Goal: Task Accomplishment & Management: Manage account settings

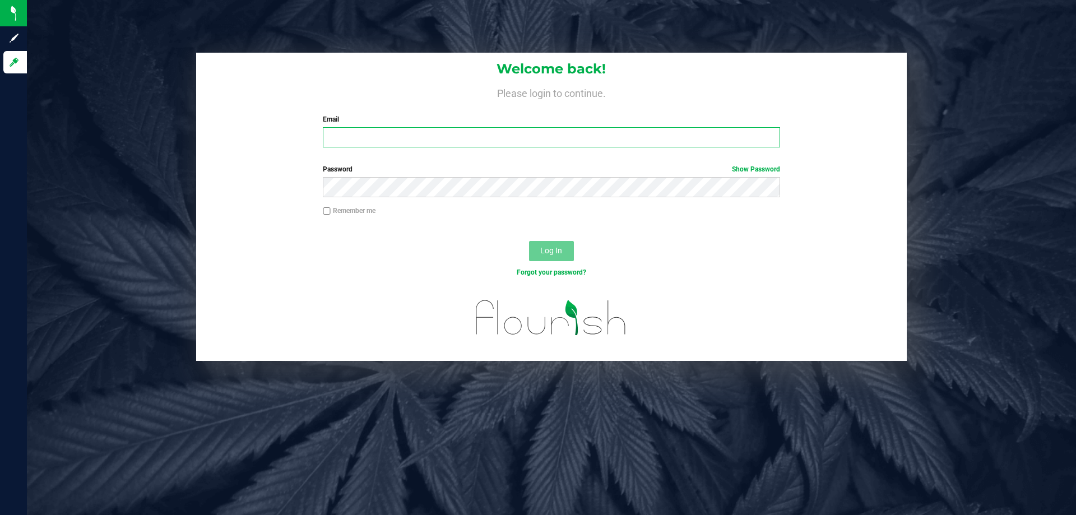
click at [386, 138] on input "Email" at bounding box center [551, 137] width 457 height 20
type input "[EMAIL_ADDRESS][DOMAIN_NAME]"
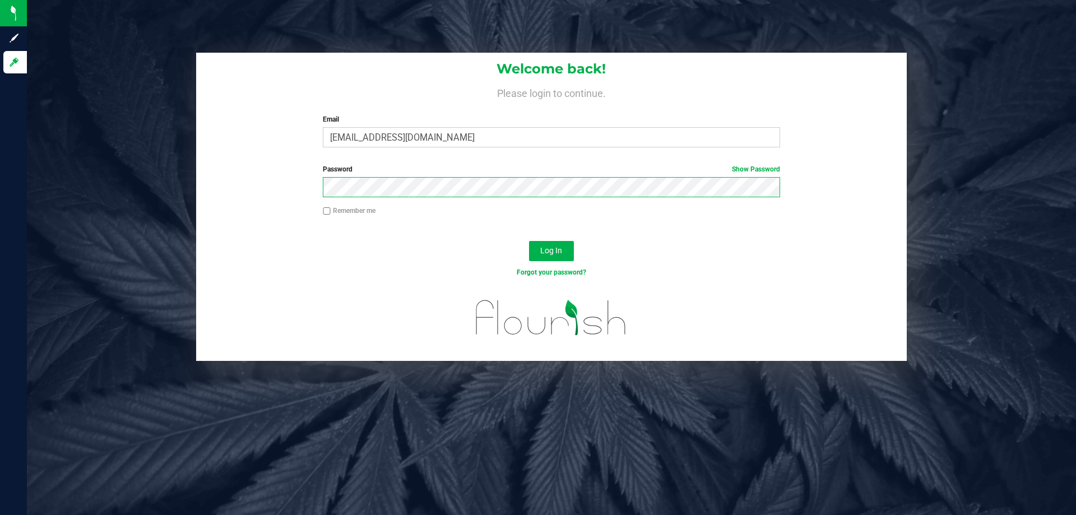
click at [529, 241] on button "Log In" at bounding box center [551, 251] width 45 height 20
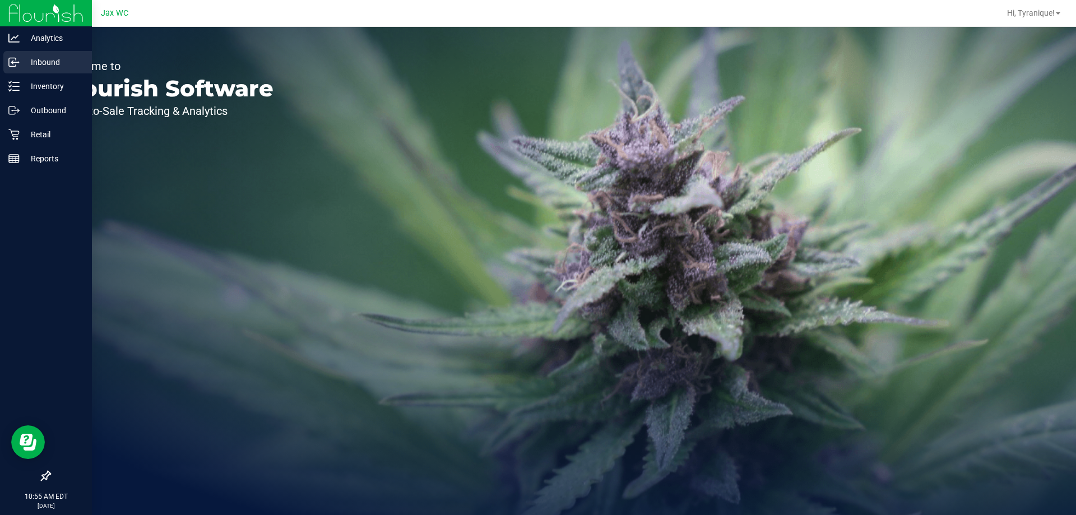
click at [49, 68] on p "Inbound" at bounding box center [53, 61] width 67 height 13
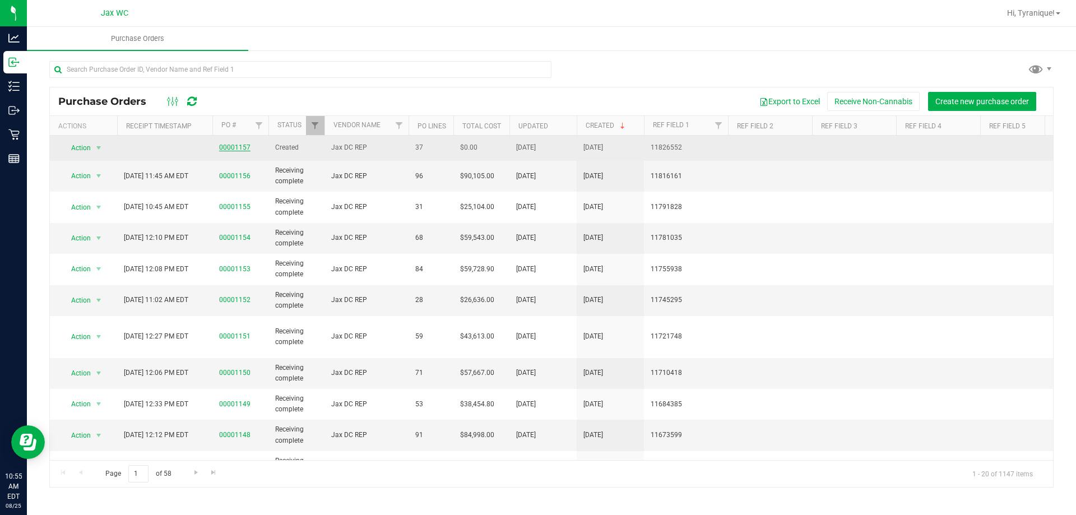
click at [245, 148] on link "00001157" at bounding box center [234, 147] width 31 height 8
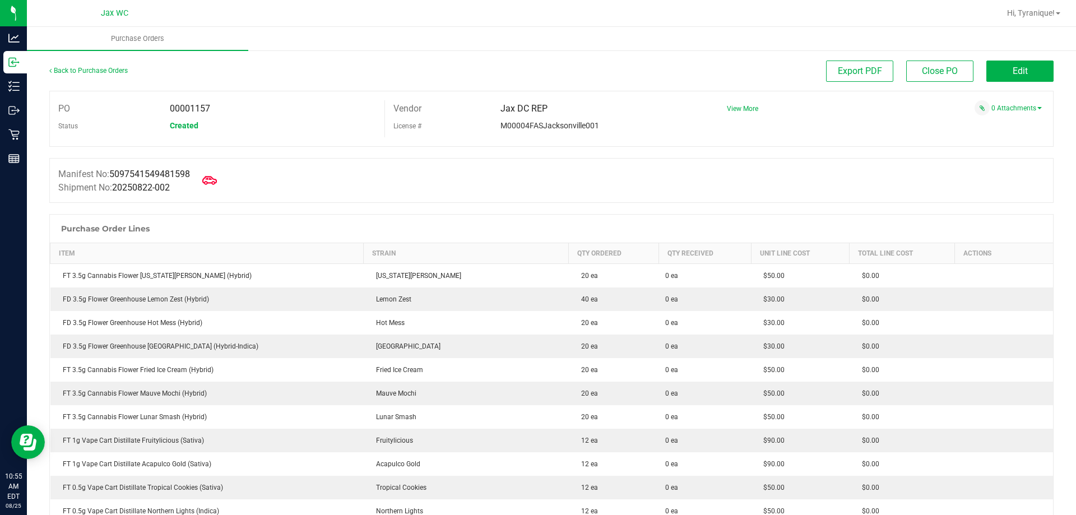
click at [216, 180] on icon at bounding box center [209, 180] width 15 height 15
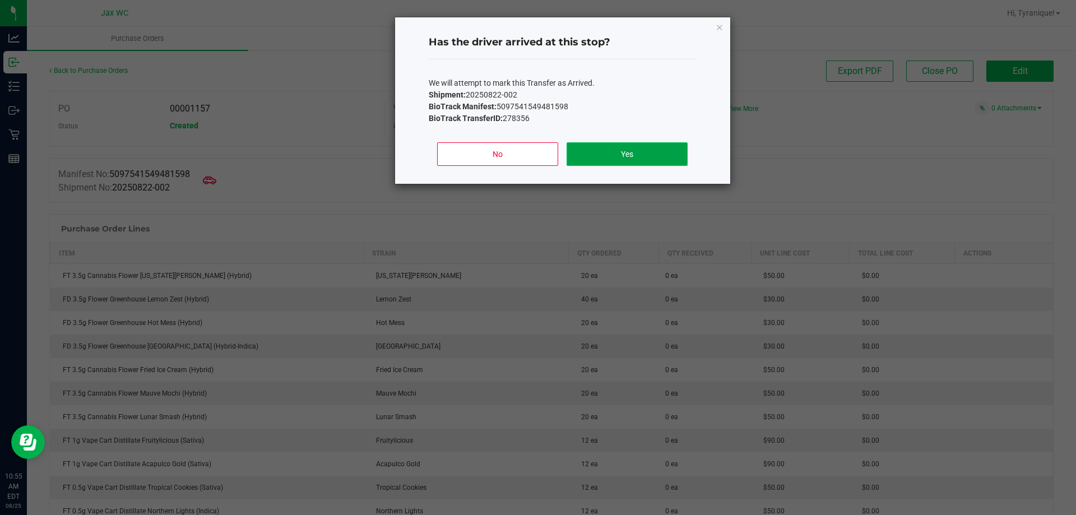
click at [598, 149] on button "Yes" at bounding box center [626, 154] width 120 height 24
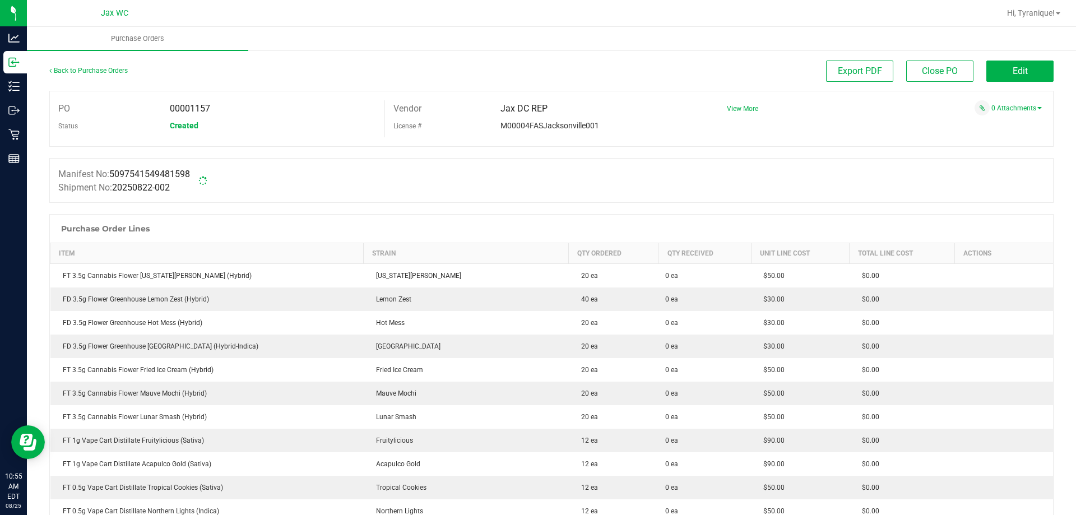
click at [605, 151] on div at bounding box center [551, 152] width 1004 height 11
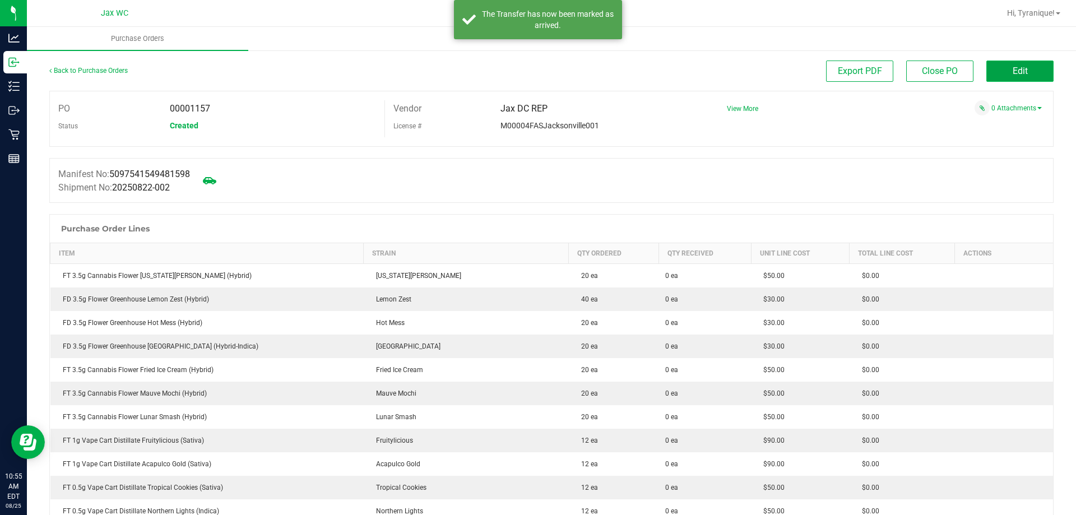
click at [1016, 70] on span "Edit" at bounding box center [1019, 71] width 15 height 11
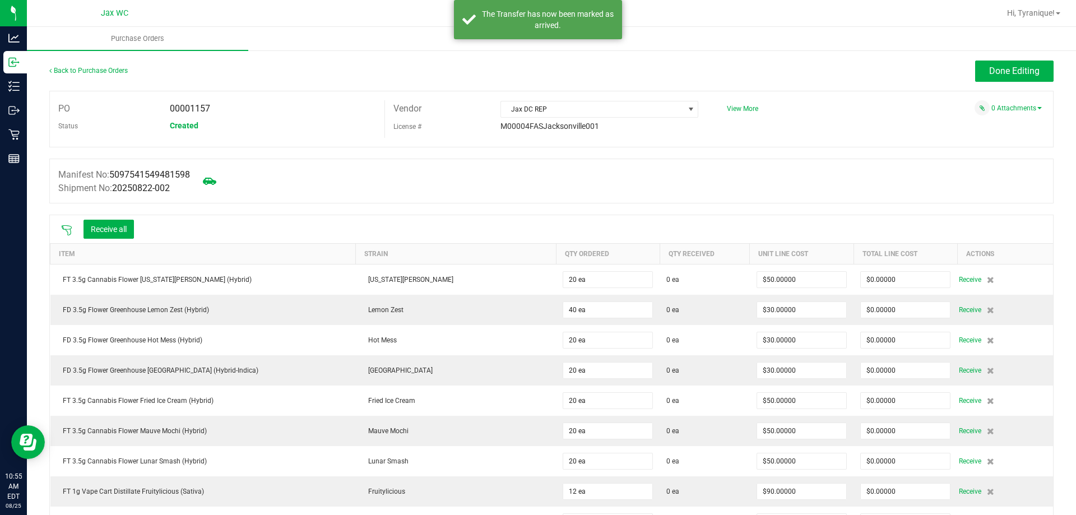
click at [72, 226] on div at bounding box center [66, 229] width 22 height 11
click at [68, 226] on icon at bounding box center [66, 230] width 11 height 11
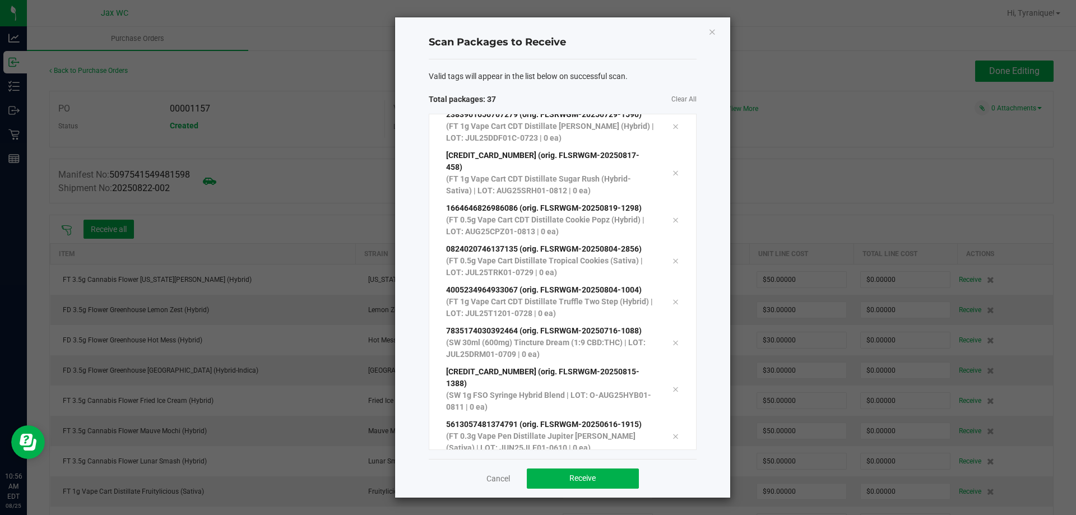
scroll to position [1206, 0]
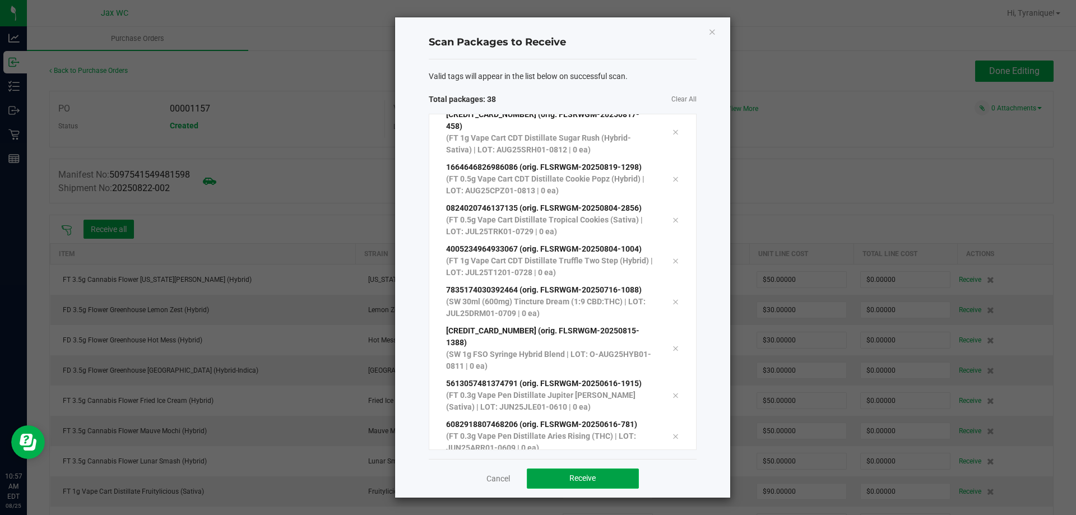
click at [600, 482] on button "Receive" at bounding box center [583, 478] width 112 height 20
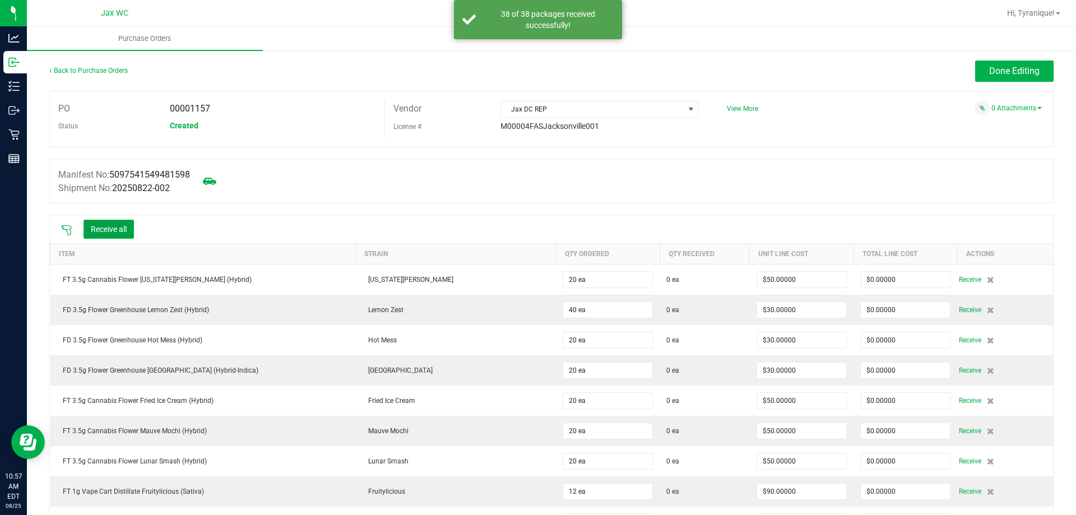
click at [122, 231] on button "Receive all" at bounding box center [108, 229] width 50 height 19
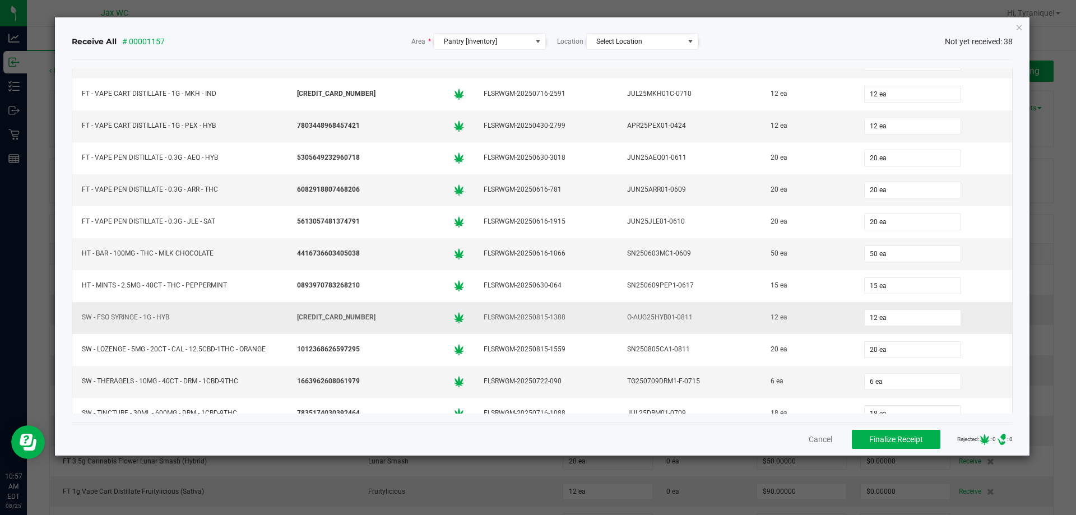
scroll to position [894, 0]
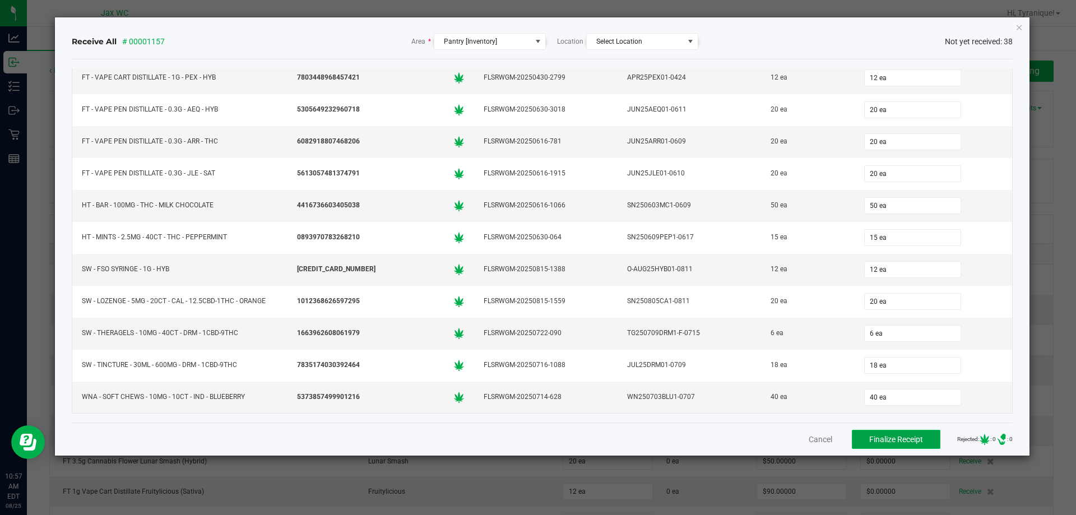
click at [856, 435] on button "Finalize Receipt" at bounding box center [896, 439] width 89 height 19
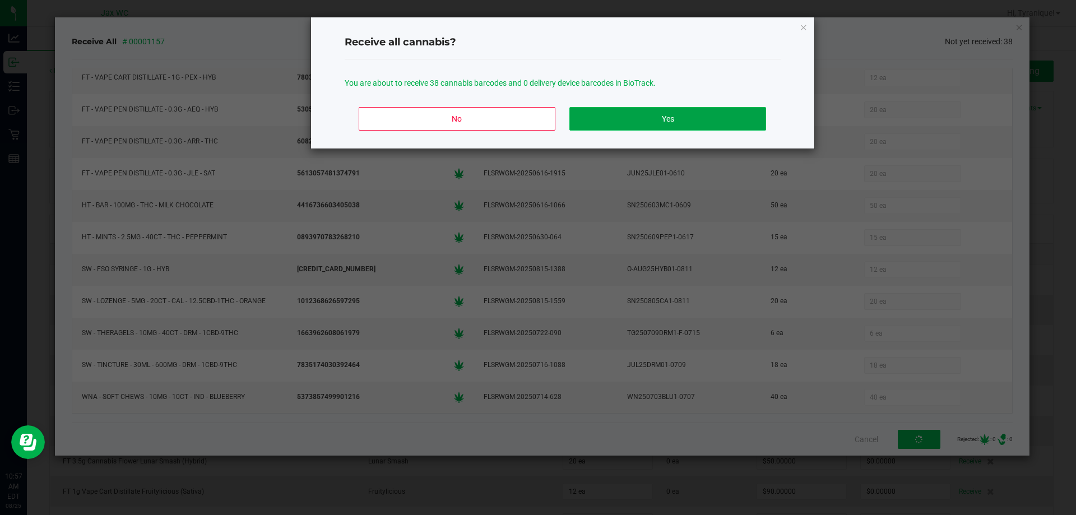
click at [667, 110] on button "Yes" at bounding box center [667, 119] width 196 height 24
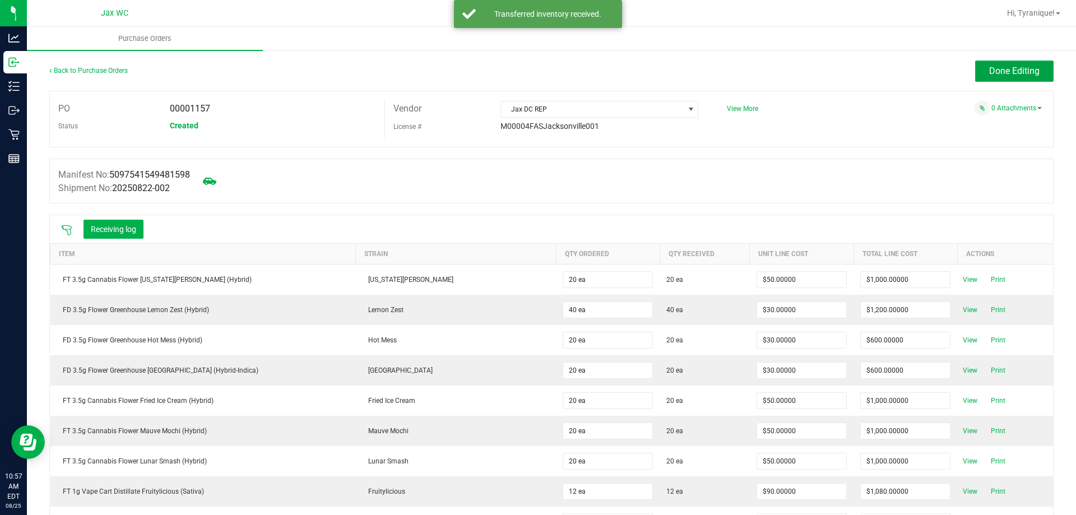
click at [1015, 73] on span "Done Editing" at bounding box center [1014, 71] width 50 height 11
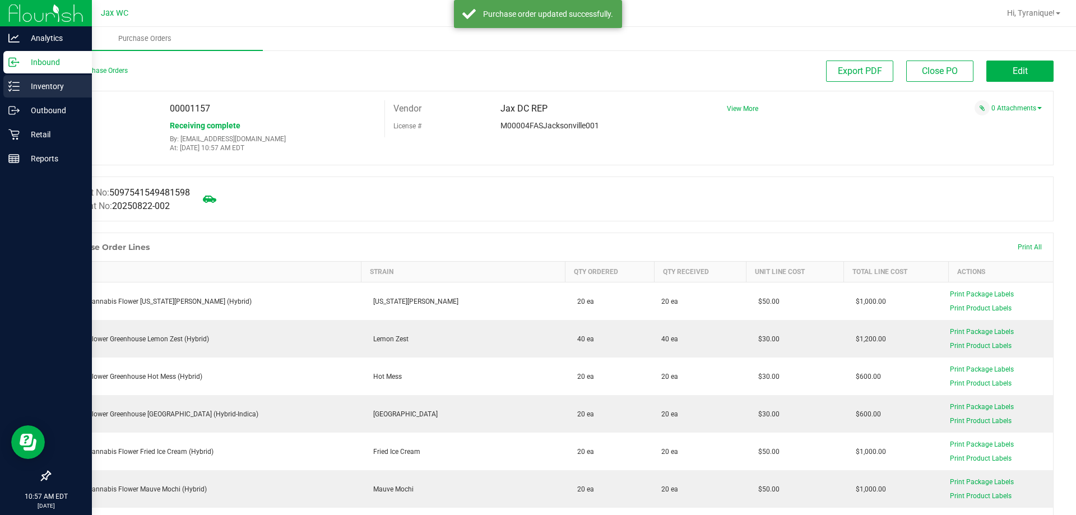
click at [29, 91] on p "Inventory" at bounding box center [53, 86] width 67 height 13
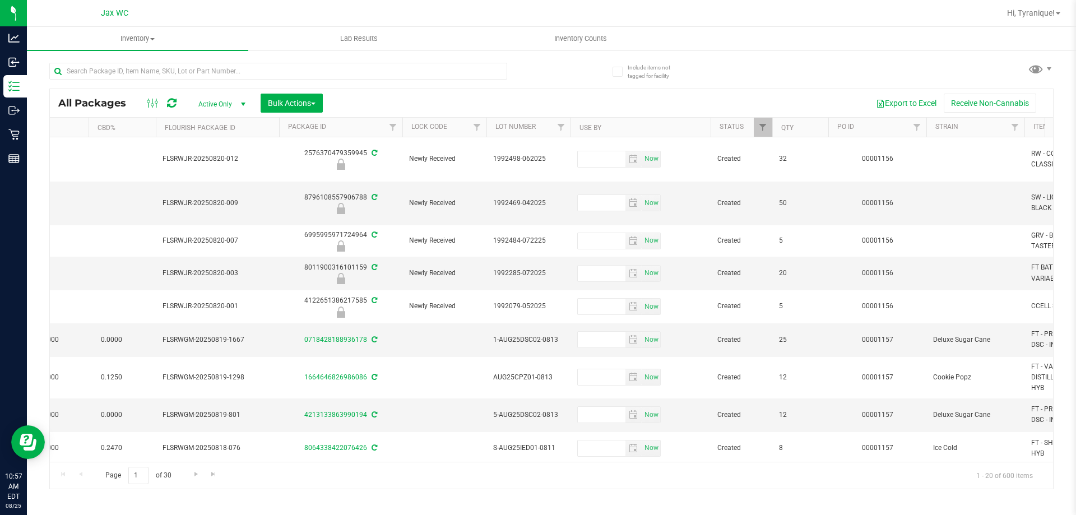
scroll to position [0, 736]
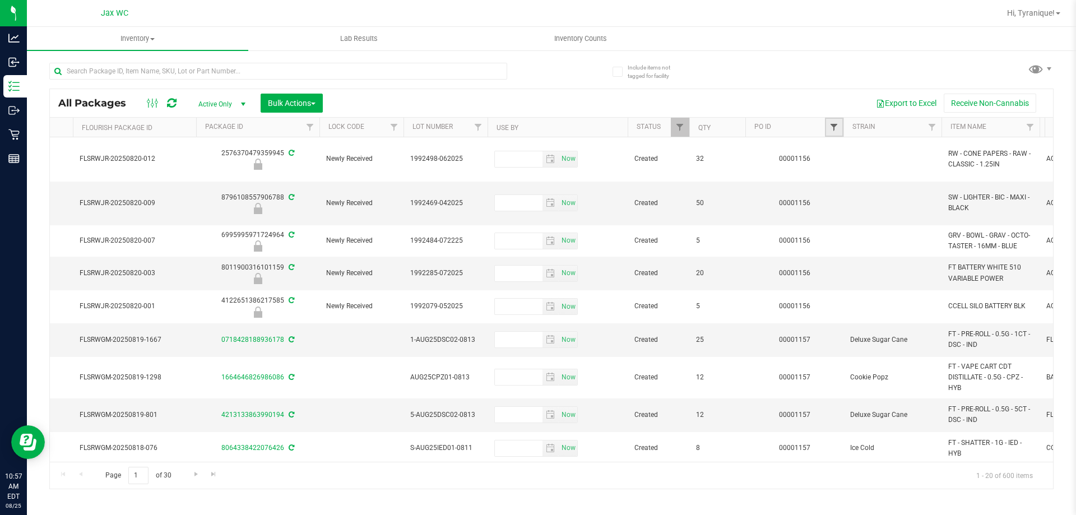
click at [835, 128] on span "Filter" at bounding box center [833, 127] width 9 height 9
type input "4"
type input "1157"
click at [863, 190] on button "Filter" at bounding box center [858, 181] width 54 height 25
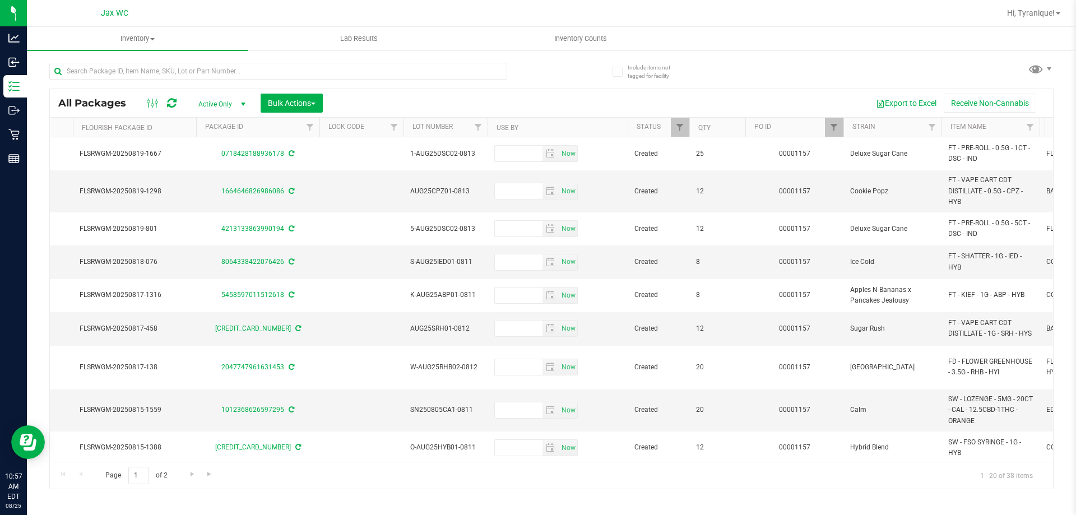
type input "[DATE]"
drag, startPoint x: 634, startPoint y: 462, endPoint x: 603, endPoint y: 459, distance: 30.9
click at [603, 459] on div "All Packages Active Only Active Only Lab Samples Locked All External Internal B…" at bounding box center [551, 289] width 1004 height 401
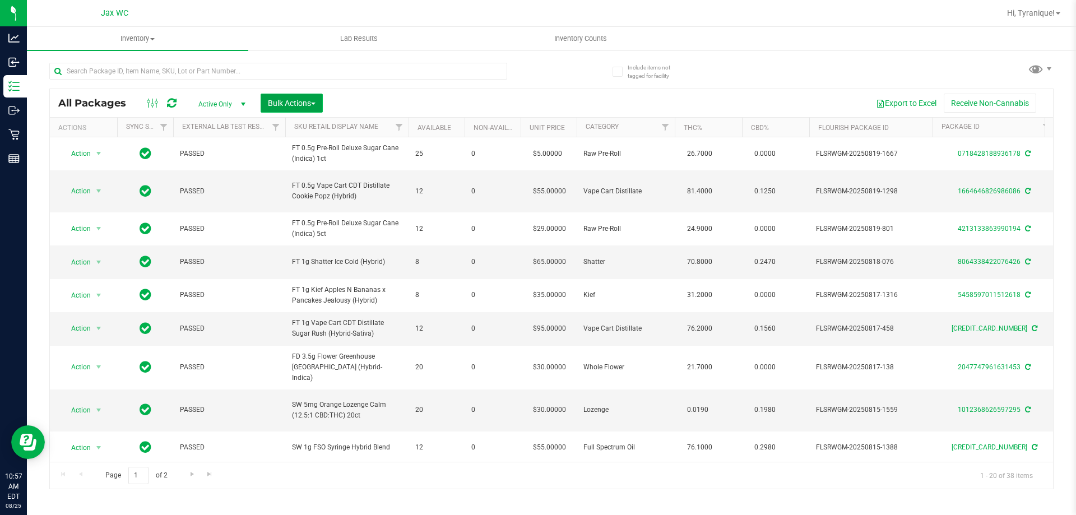
click at [289, 99] on span "Bulk Actions" at bounding box center [292, 103] width 48 height 9
click at [328, 214] on span "Lock/Unlock packages" at bounding box center [305, 210] width 77 height 9
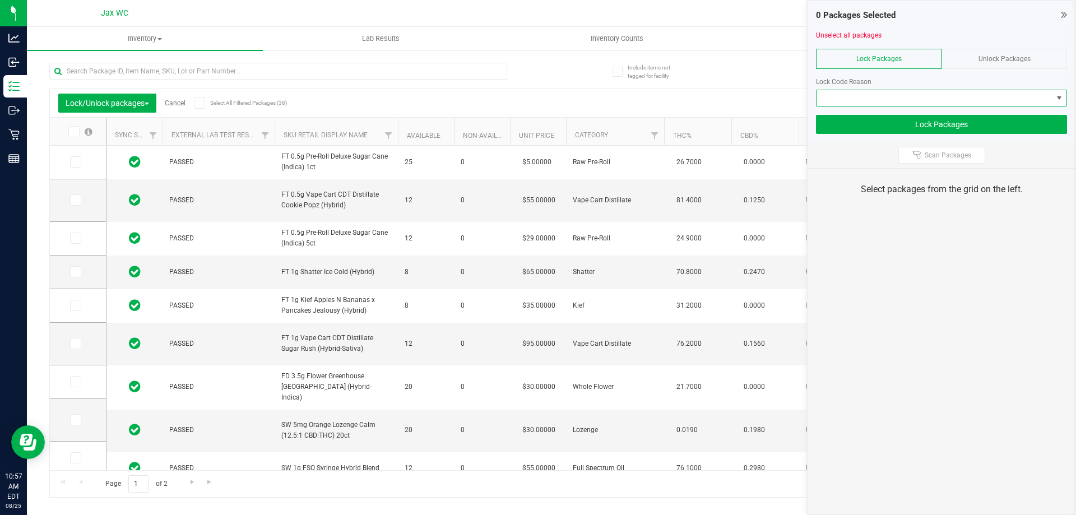
click at [965, 97] on span at bounding box center [934, 98] width 236 height 16
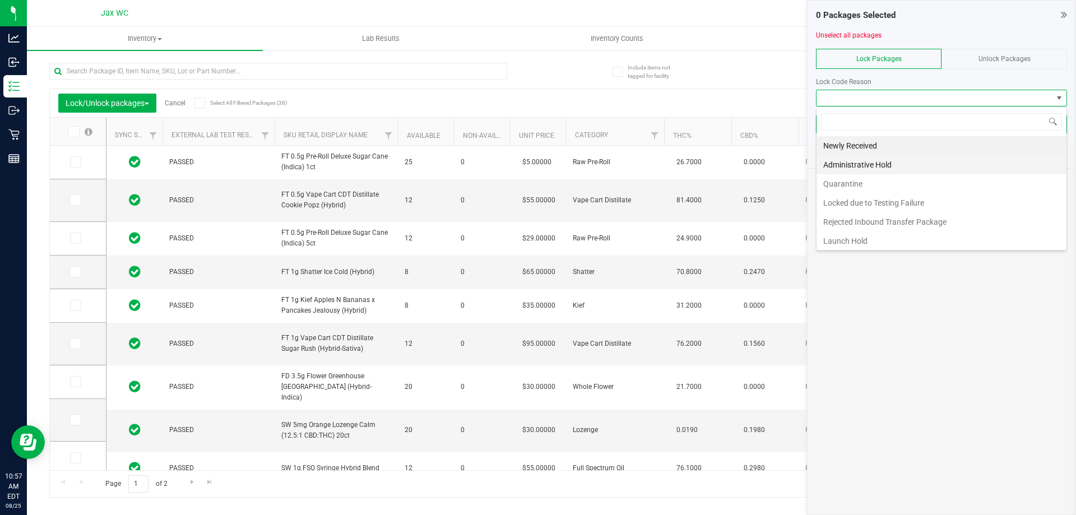
scroll to position [17, 251]
click at [865, 146] on li "Newly Received" at bounding box center [941, 145] width 250 height 19
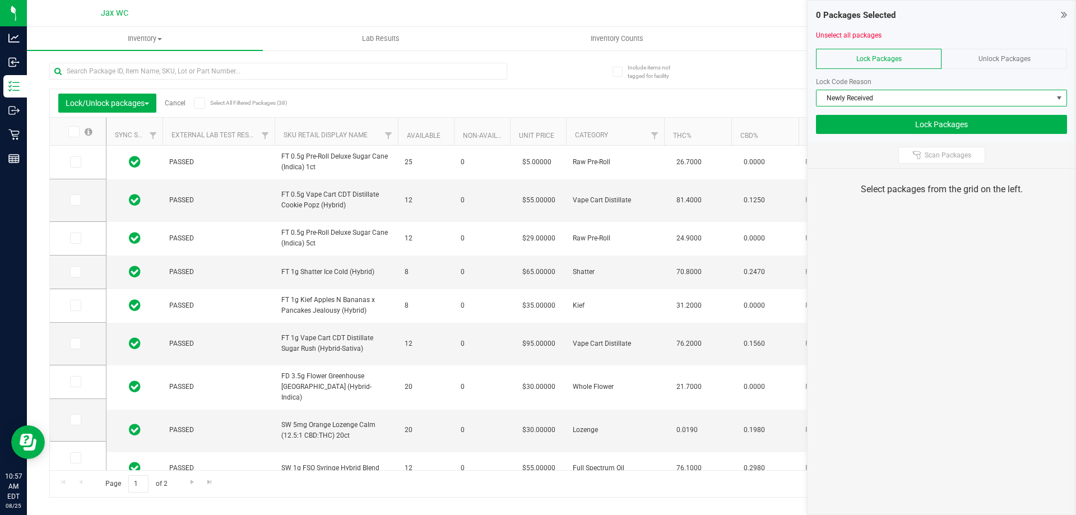
click at [69, 133] on span at bounding box center [73, 131] width 11 height 11
click at [0, 0] on input "checkbox" at bounding box center [0, 0] width 0 height 0
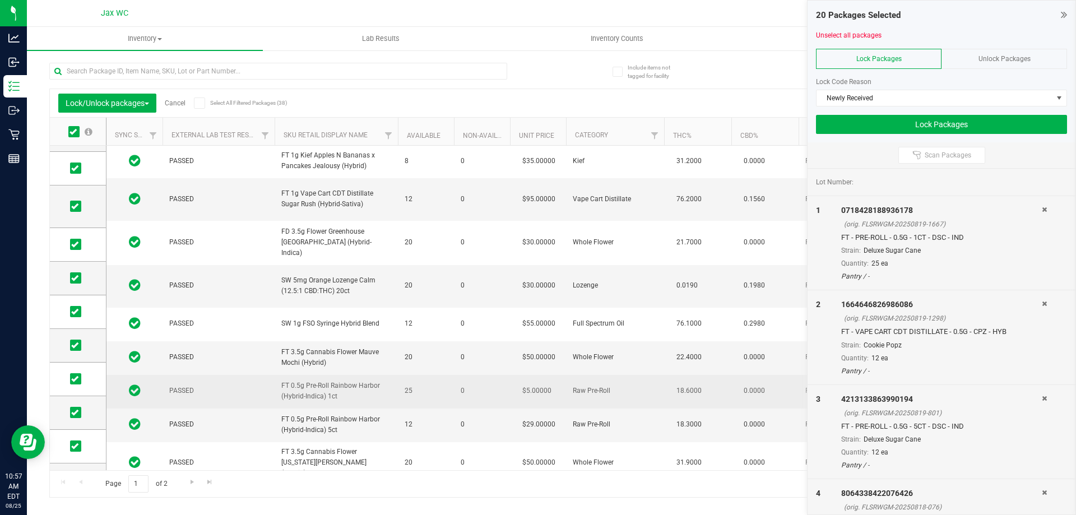
scroll to position [0, 0]
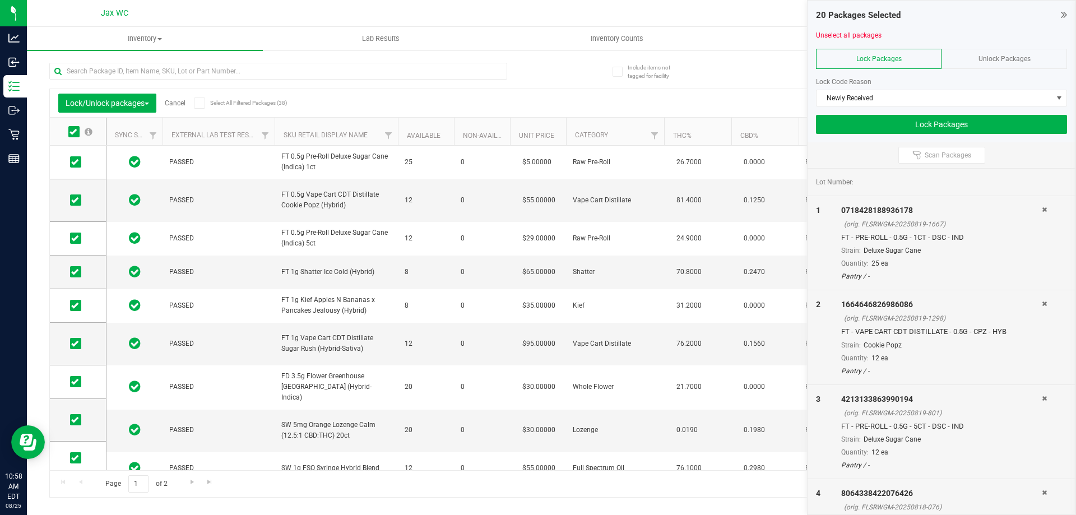
click at [178, 104] on link "Cancel" at bounding box center [175, 103] width 21 height 8
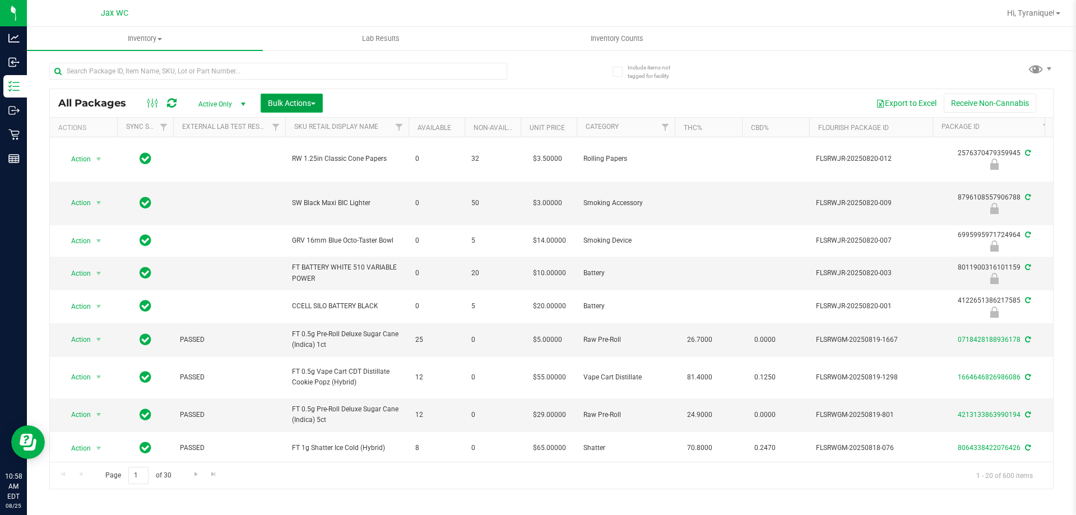
click at [275, 105] on span "Bulk Actions" at bounding box center [292, 103] width 48 height 9
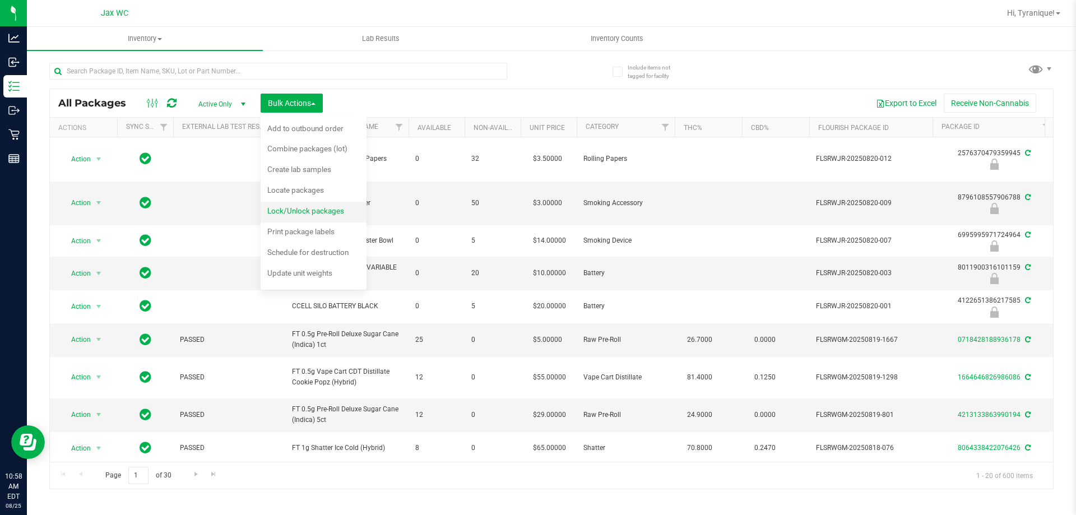
click at [303, 212] on span "Lock/Unlock packages" at bounding box center [305, 210] width 77 height 9
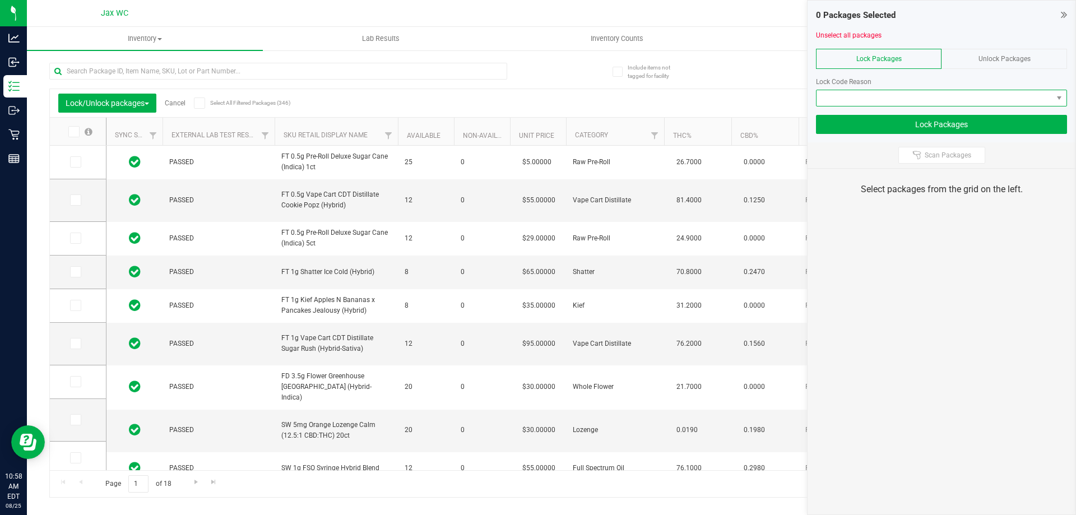
click at [970, 99] on span at bounding box center [934, 98] width 236 height 16
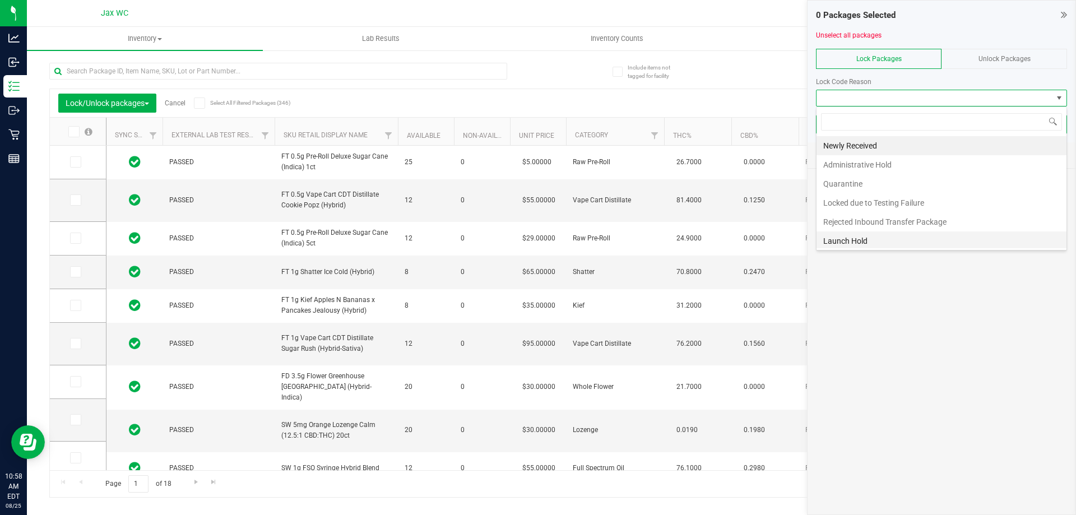
click at [885, 236] on li "Launch Hold" at bounding box center [941, 240] width 250 height 19
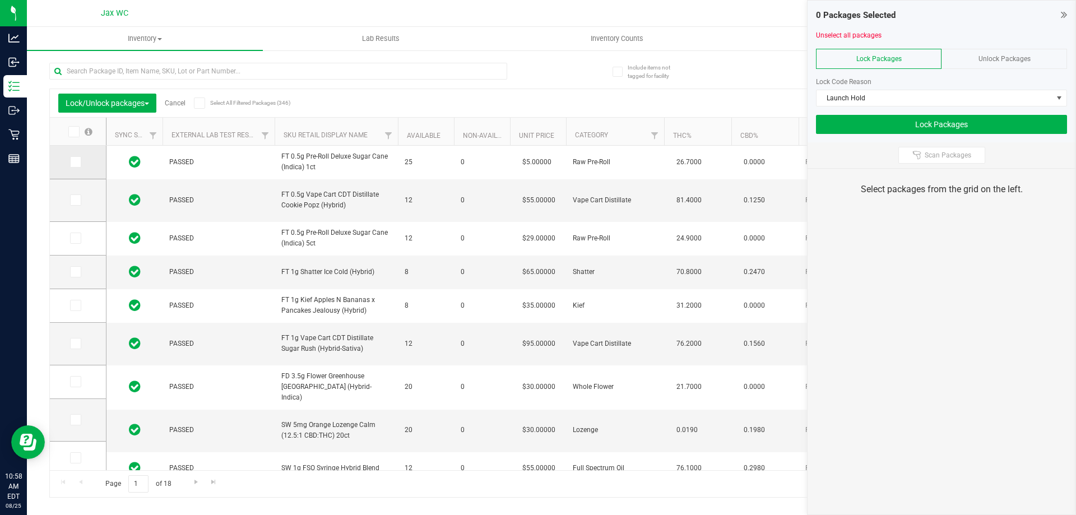
click at [74, 162] on icon at bounding box center [74, 162] width 7 height 0
click at [0, 0] on input "checkbox" at bounding box center [0, 0] width 0 height 0
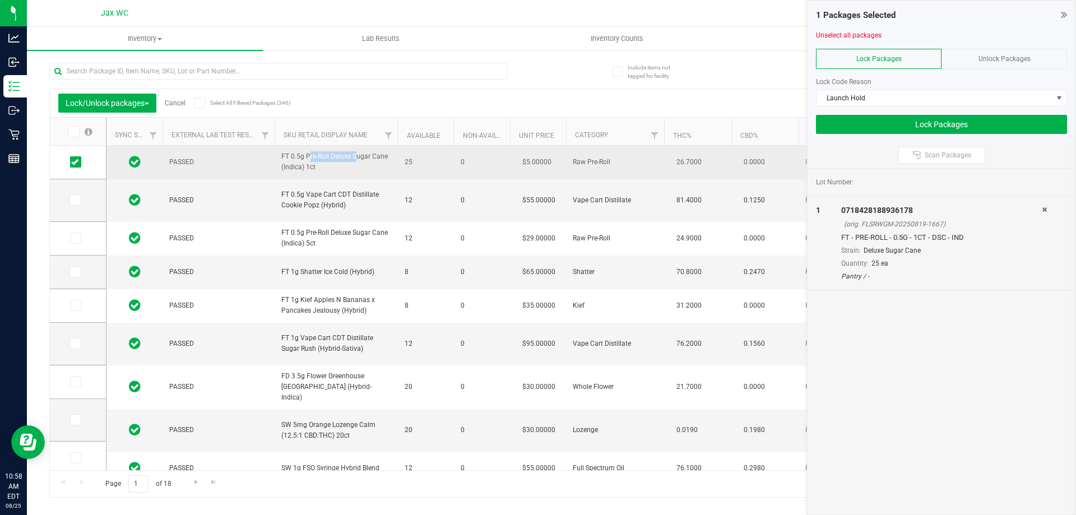
drag, startPoint x: 281, startPoint y: 158, endPoint x: 329, endPoint y: 152, distance: 48.0
click at [329, 152] on span "FT 0.5g Pre-Roll Deluxe Sugar Cane (Indica) 1ct" at bounding box center [336, 161] width 110 height 21
copy span "FT 0.5g Pre-Roll"
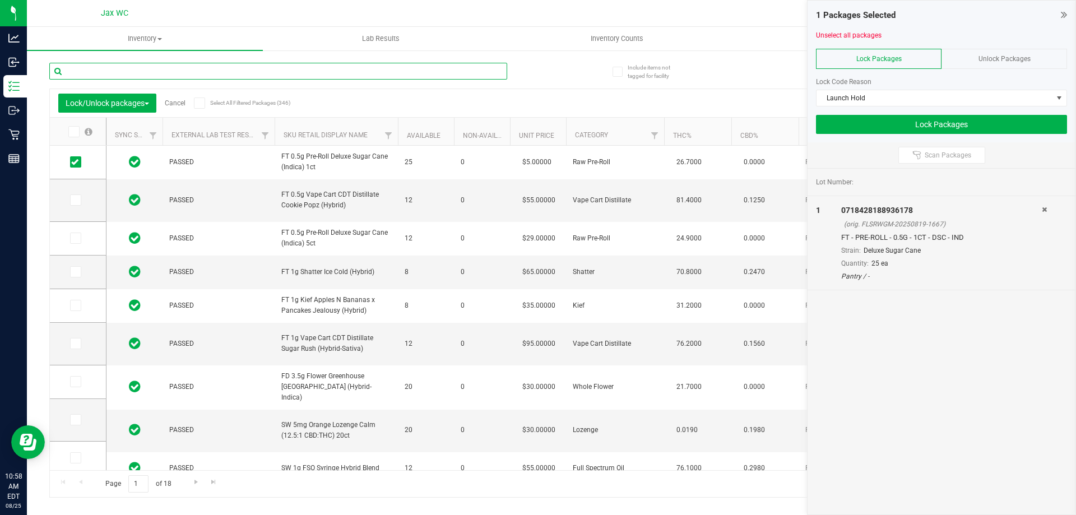
paste input "FT 0.5g Pre-Roll"
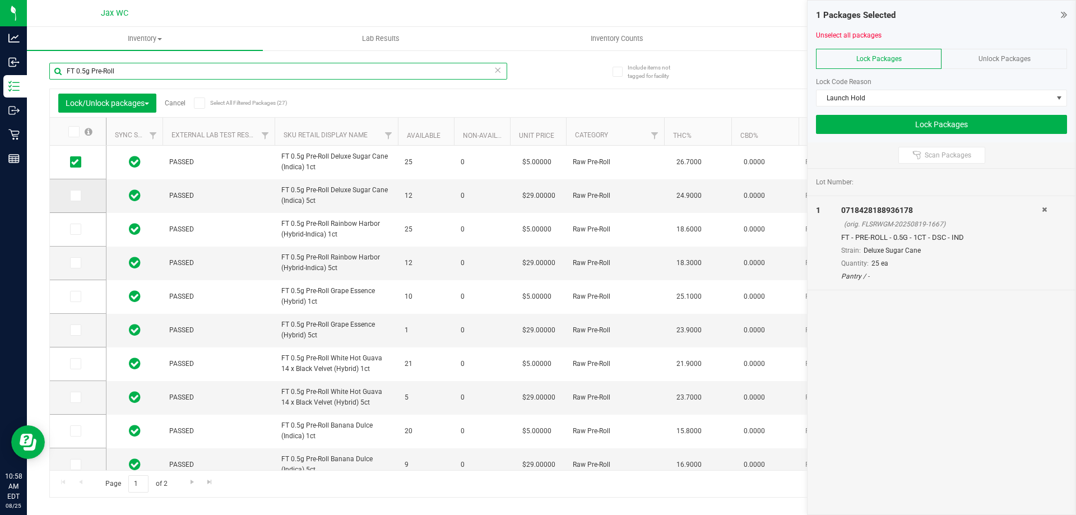
type input "FT 0.5g Pre-Roll"
click at [76, 196] on icon at bounding box center [74, 196] width 7 height 0
click at [0, 0] on input "checkbox" at bounding box center [0, 0] width 0 height 0
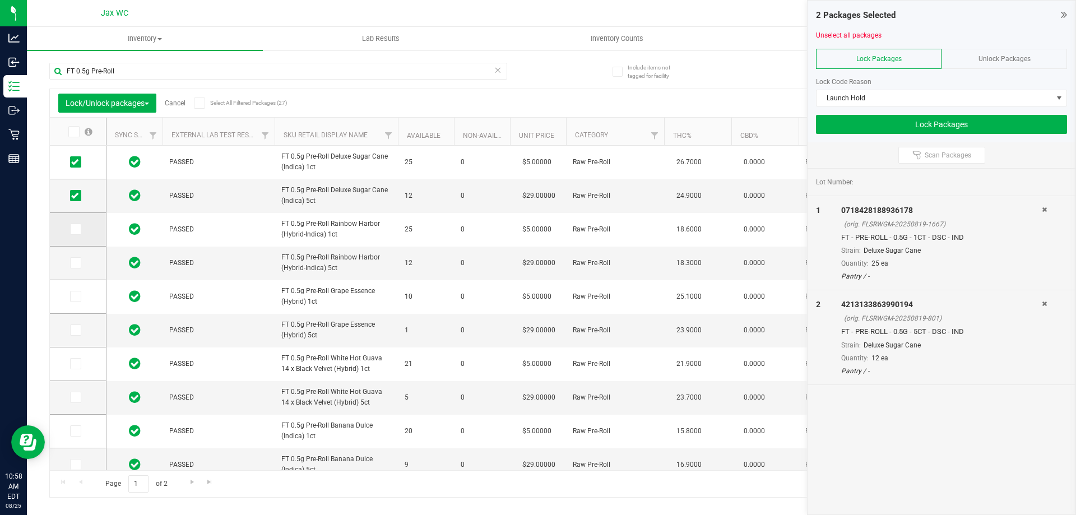
click at [73, 229] on icon at bounding box center [74, 229] width 7 height 0
click at [0, 0] on input "checkbox" at bounding box center [0, 0] width 0 height 0
click at [77, 267] on span at bounding box center [75, 262] width 11 height 11
click at [0, 0] on input "checkbox" at bounding box center [0, 0] width 0 height 0
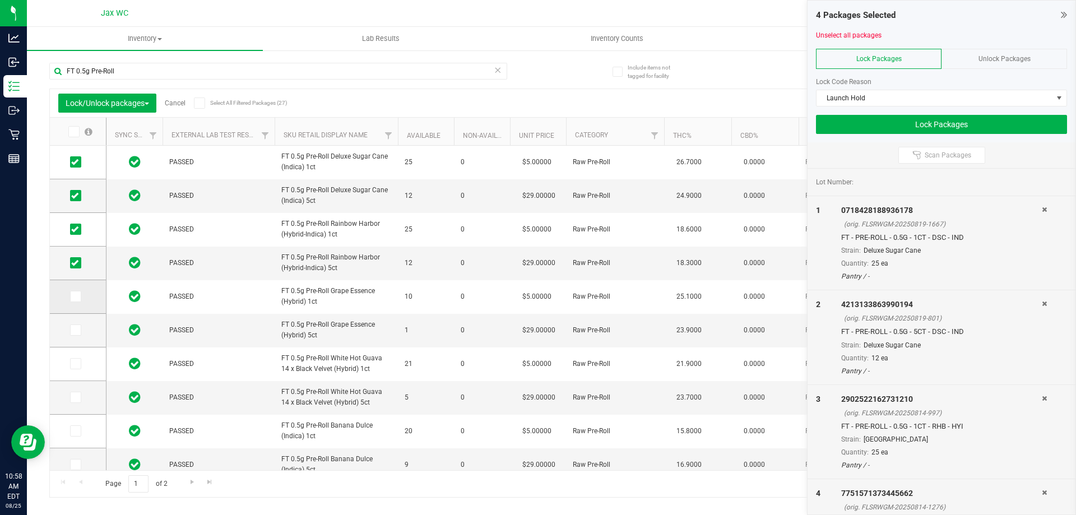
click at [76, 296] on icon at bounding box center [74, 296] width 7 height 0
click at [0, 0] on input "checkbox" at bounding box center [0, 0] width 0 height 0
click at [73, 330] on icon at bounding box center [74, 330] width 7 height 0
click at [0, 0] on input "checkbox" at bounding box center [0, 0] width 0 height 0
click at [79, 292] on span at bounding box center [75, 296] width 11 height 11
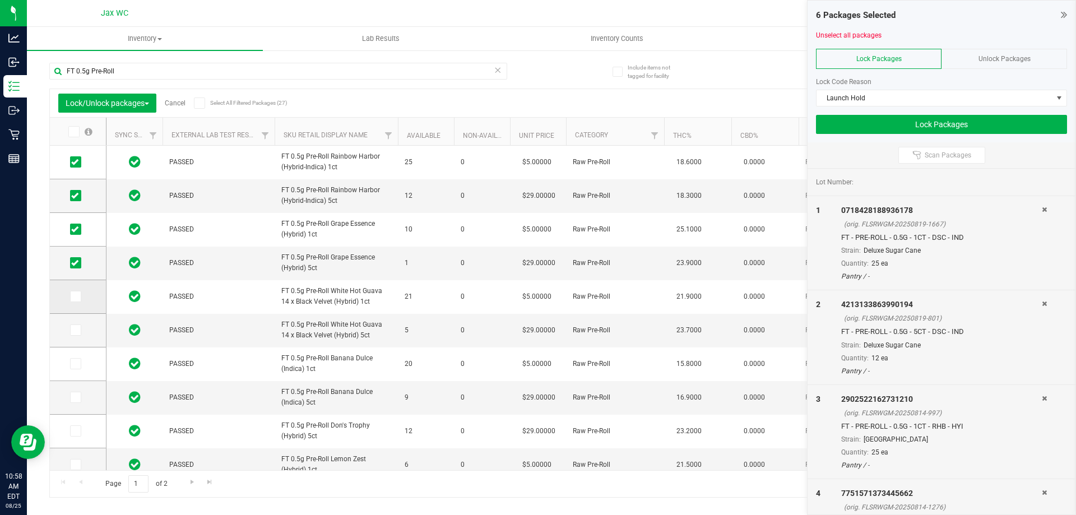
click at [0, 0] on input "checkbox" at bounding box center [0, 0] width 0 height 0
click at [75, 330] on icon at bounding box center [74, 330] width 7 height 0
click at [0, 0] on input "checkbox" at bounding box center [0, 0] width 0 height 0
click at [74, 364] on icon at bounding box center [74, 364] width 7 height 0
click at [0, 0] on input "checkbox" at bounding box center [0, 0] width 0 height 0
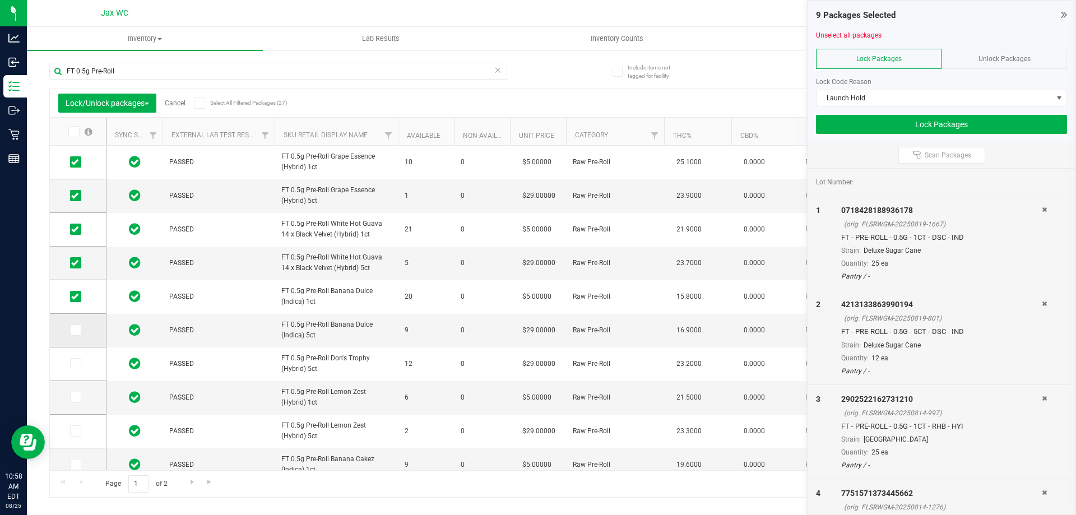
click at [77, 330] on icon at bounding box center [74, 330] width 7 height 0
click at [0, 0] on input "checkbox" at bounding box center [0, 0] width 0 height 0
click at [78, 362] on span at bounding box center [75, 363] width 11 height 11
click at [0, 0] on input "checkbox" at bounding box center [0, 0] width 0 height 0
click at [175, 106] on link "Cancel" at bounding box center [175, 103] width 21 height 8
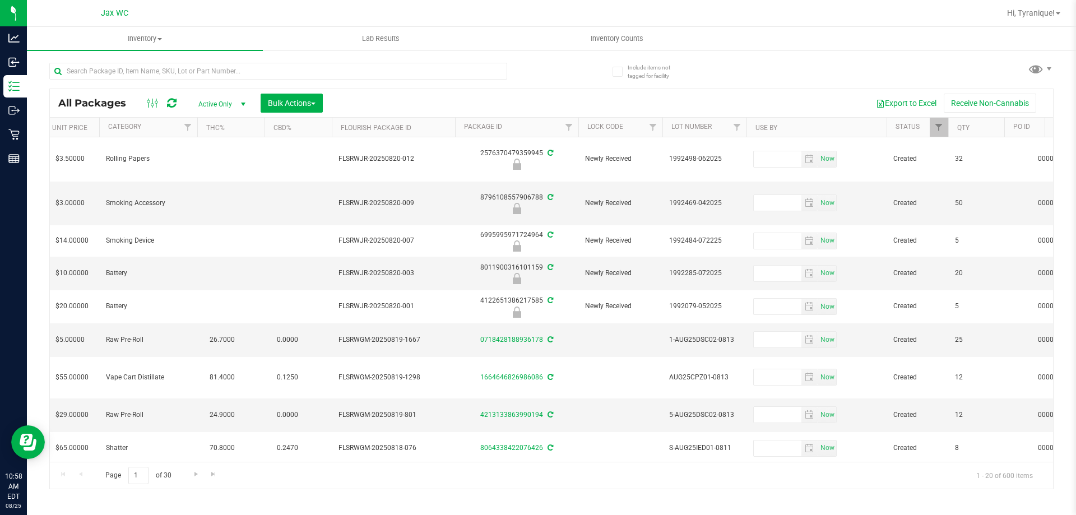
scroll to position [0, 612]
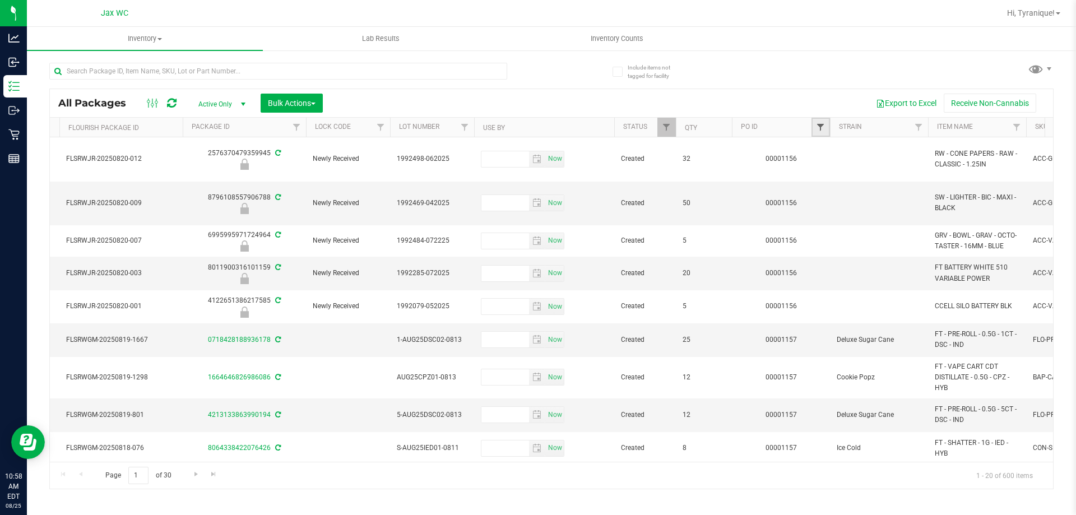
click at [821, 132] on span "Filter" at bounding box center [820, 127] width 9 height 9
type input "1157"
click at [855, 180] on button "Filter" at bounding box center [845, 181] width 54 height 25
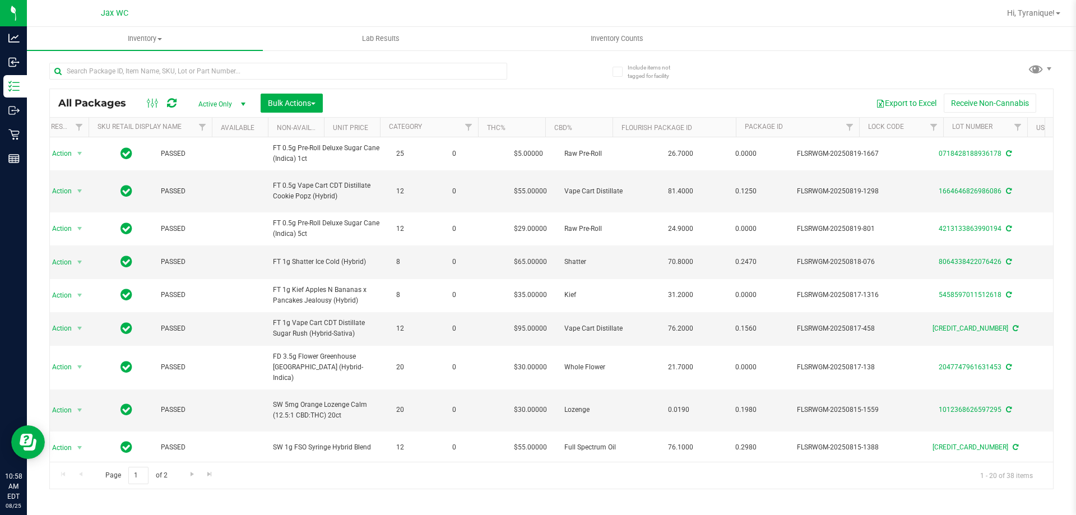
scroll to position [0, 19]
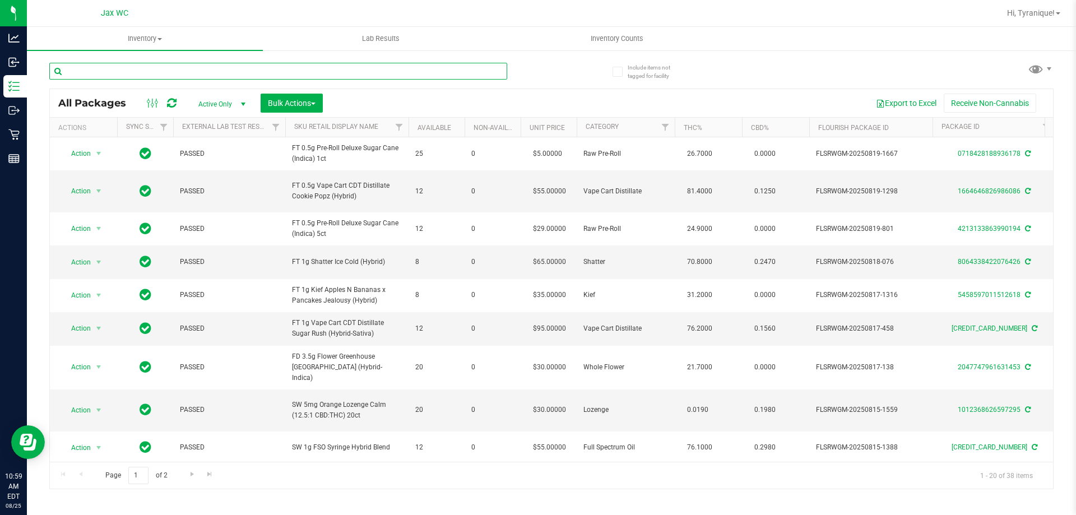
click at [227, 66] on input "text" at bounding box center [278, 71] width 458 height 17
paste input "FT 0.5g Pre-Roll"
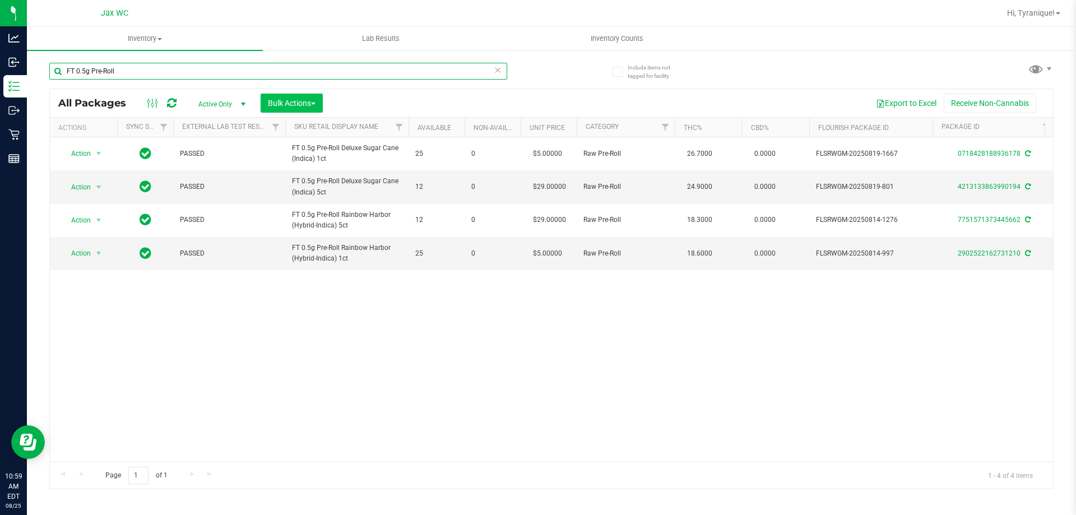
type input "FT 0.5g Pre-Roll"
click at [299, 104] on span "Bulk Actions" at bounding box center [292, 103] width 48 height 9
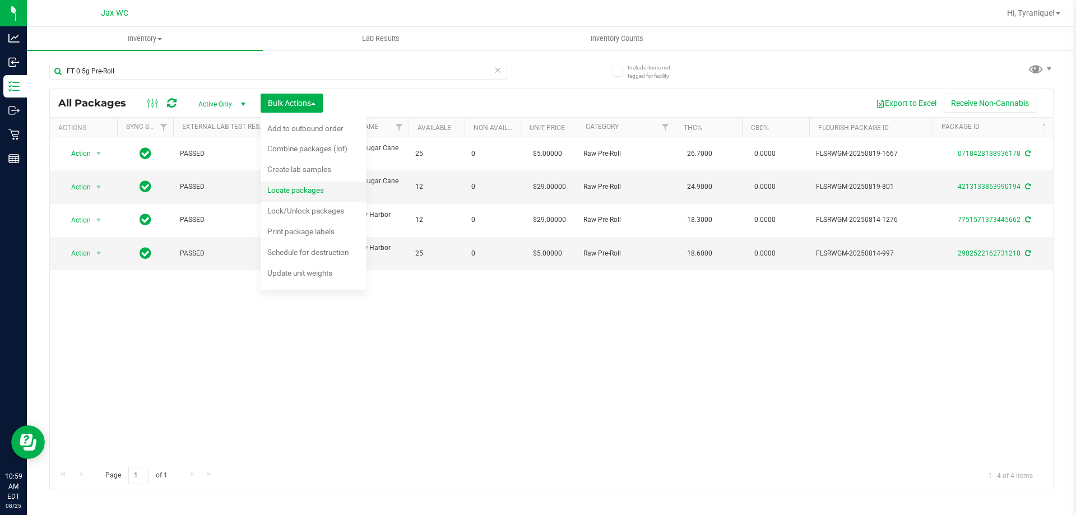
click at [299, 187] on span "Locate packages" at bounding box center [295, 189] width 57 height 9
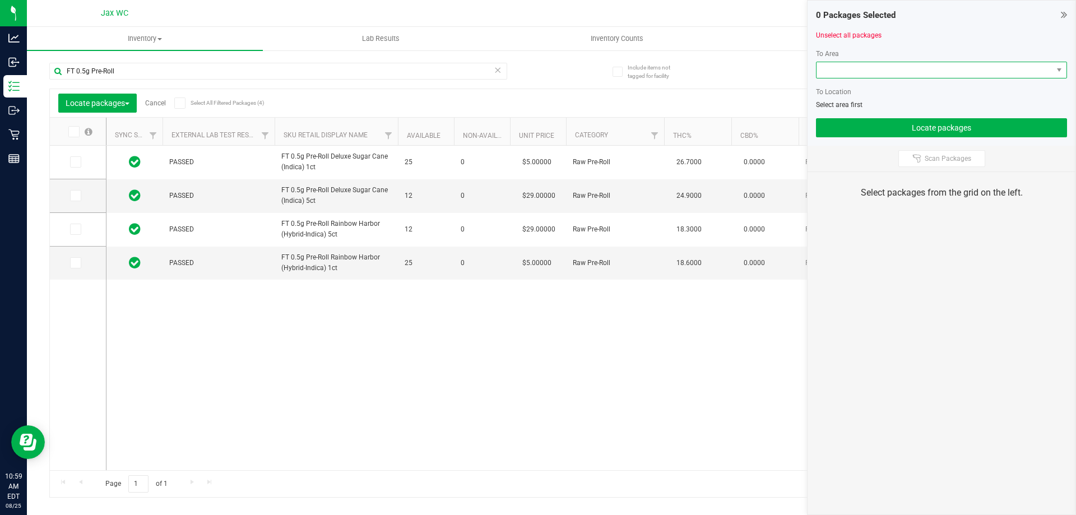
click at [854, 77] on span at bounding box center [934, 70] width 236 height 16
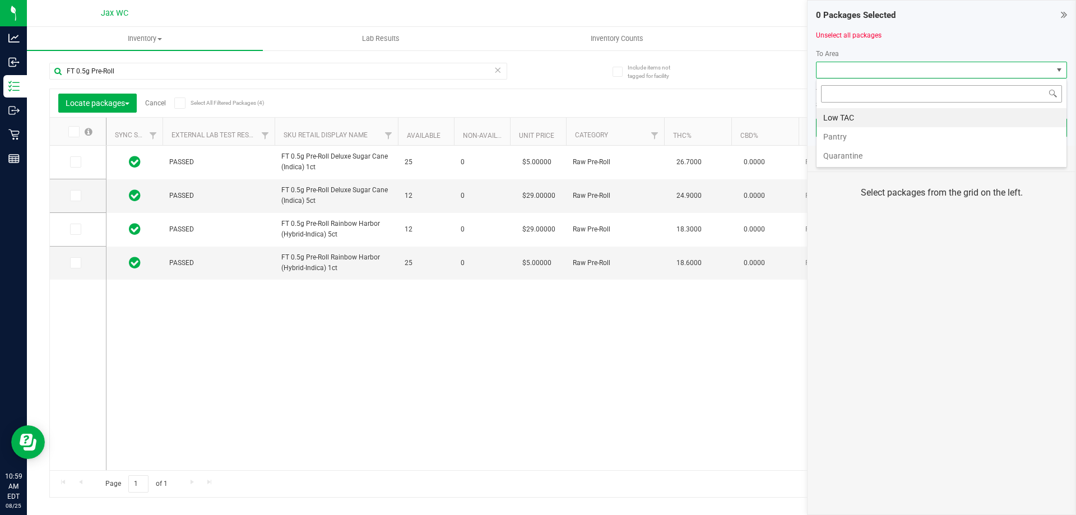
scroll to position [17, 251]
click at [158, 103] on link "Cancel" at bounding box center [155, 103] width 21 height 8
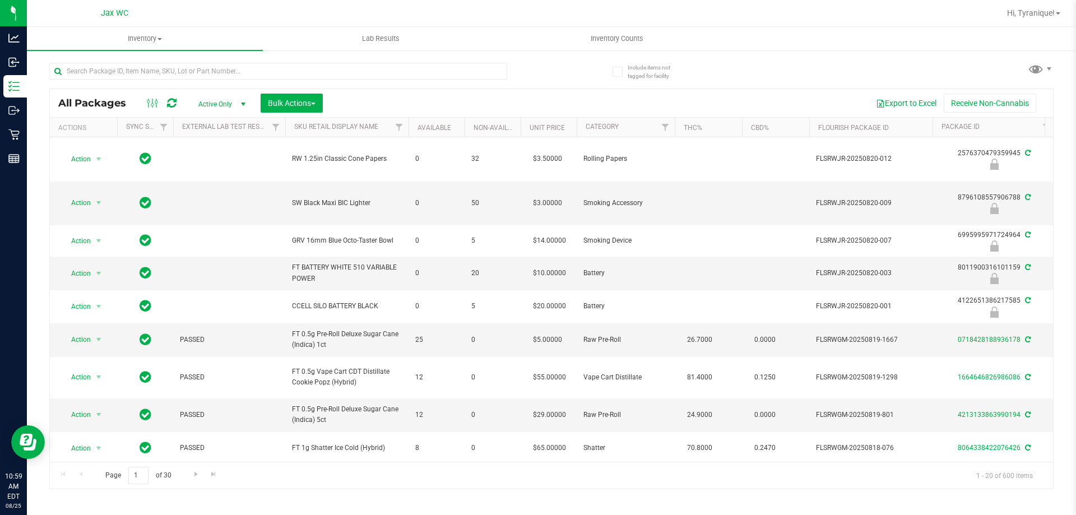
scroll to position [0, 241]
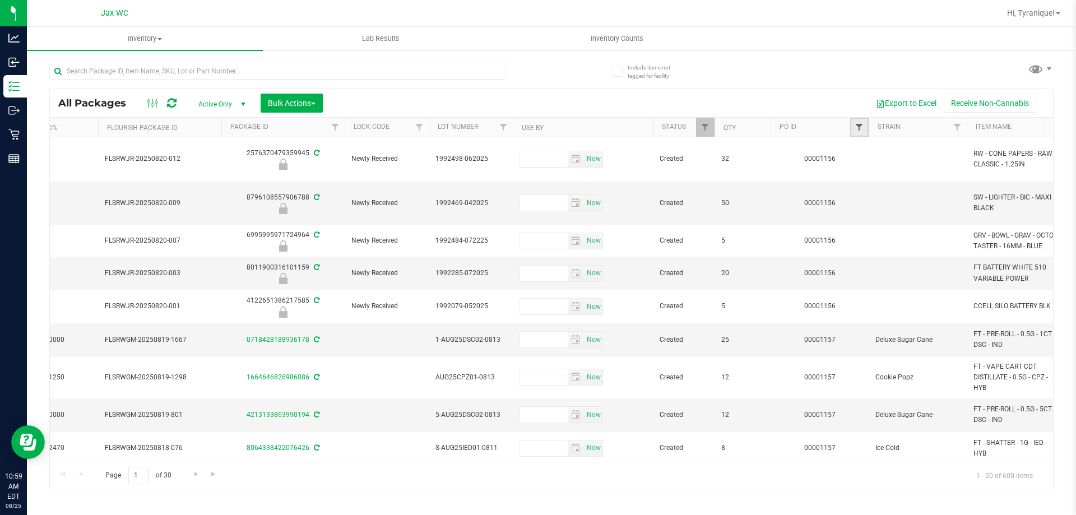
click at [858, 127] on span "Filter" at bounding box center [858, 127] width 9 height 9
type input "1157"
click at [893, 173] on button "Filter" at bounding box center [884, 181] width 54 height 25
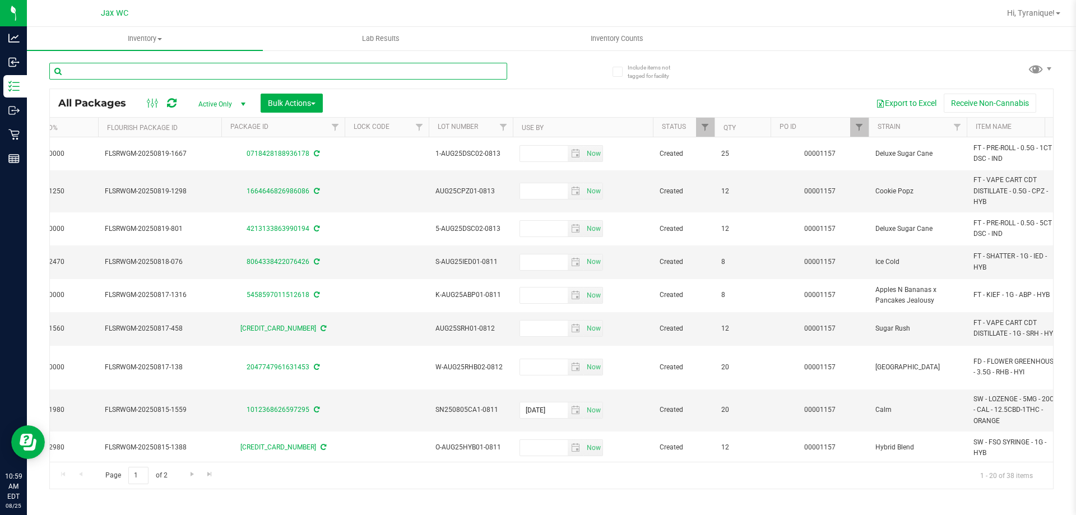
paste input "FT 0.5g Pre-Roll"
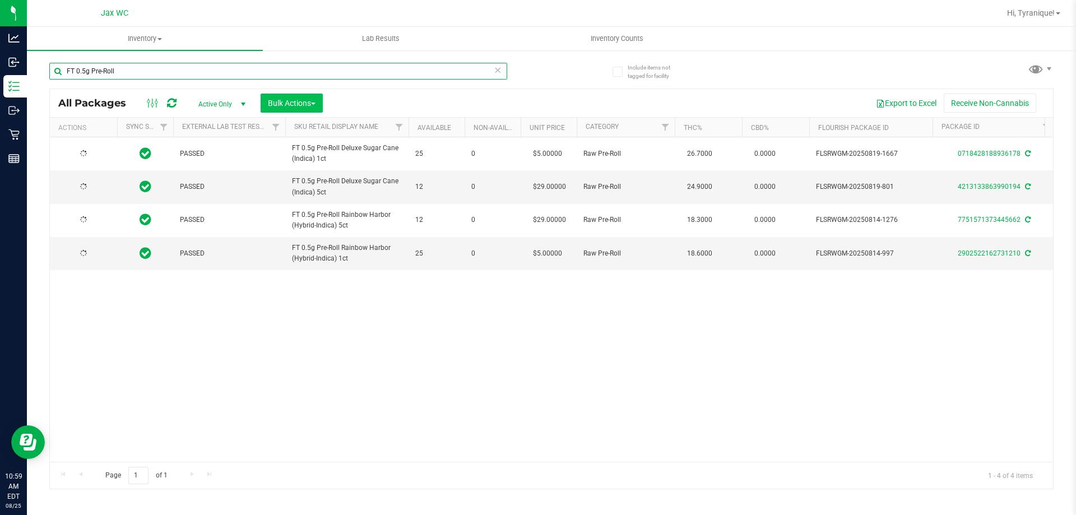
type input "FT 0.5g Pre-Roll"
click at [295, 104] on span "Bulk Actions" at bounding box center [292, 103] width 48 height 9
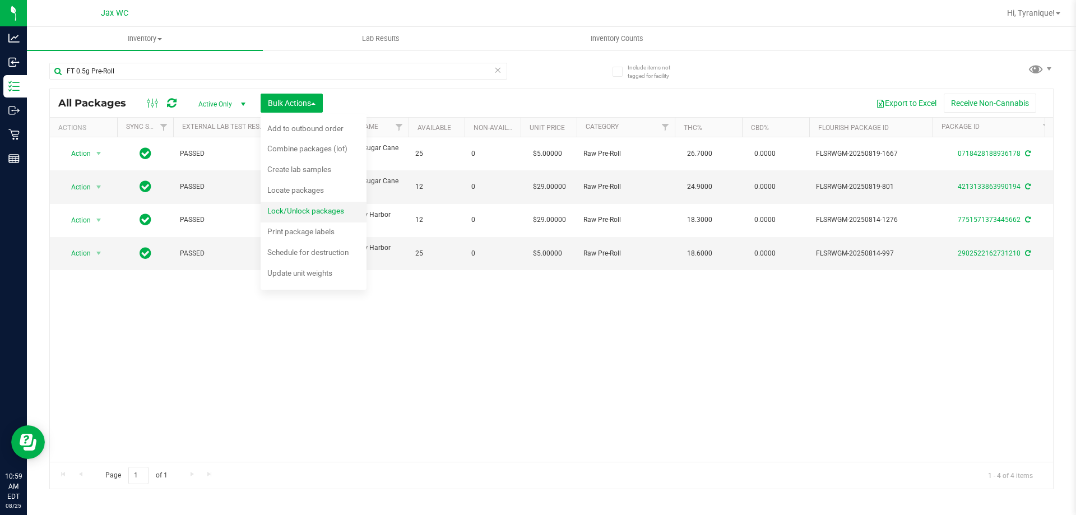
click at [303, 211] on span "Lock/Unlock packages" at bounding box center [305, 210] width 77 height 9
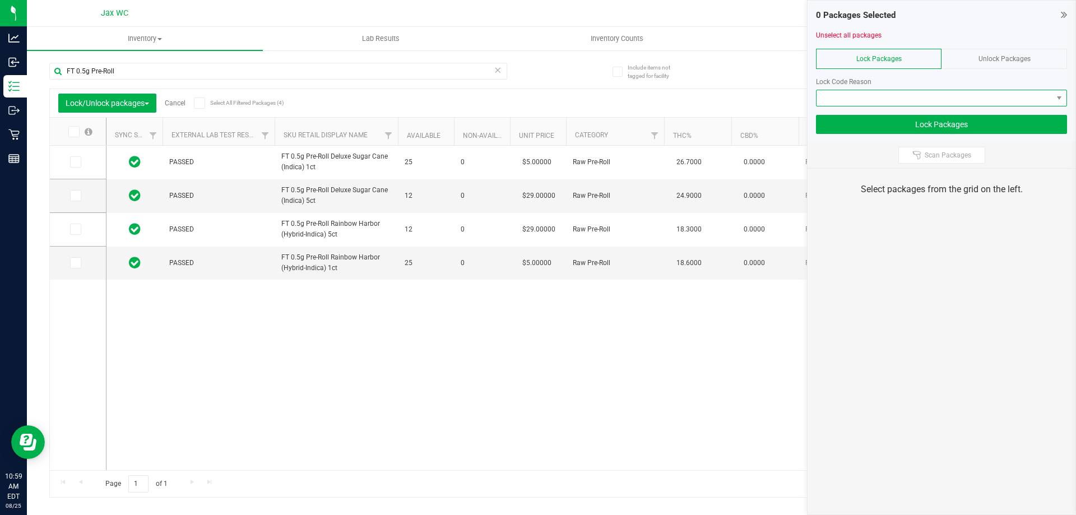
click at [914, 95] on span at bounding box center [934, 98] width 236 height 16
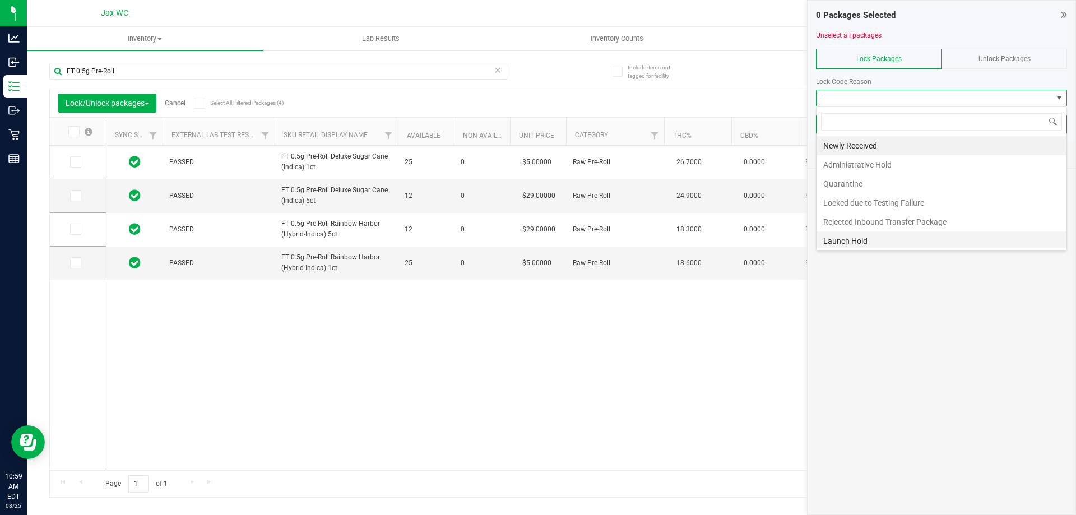
click at [861, 243] on li "Launch Hold" at bounding box center [941, 240] width 250 height 19
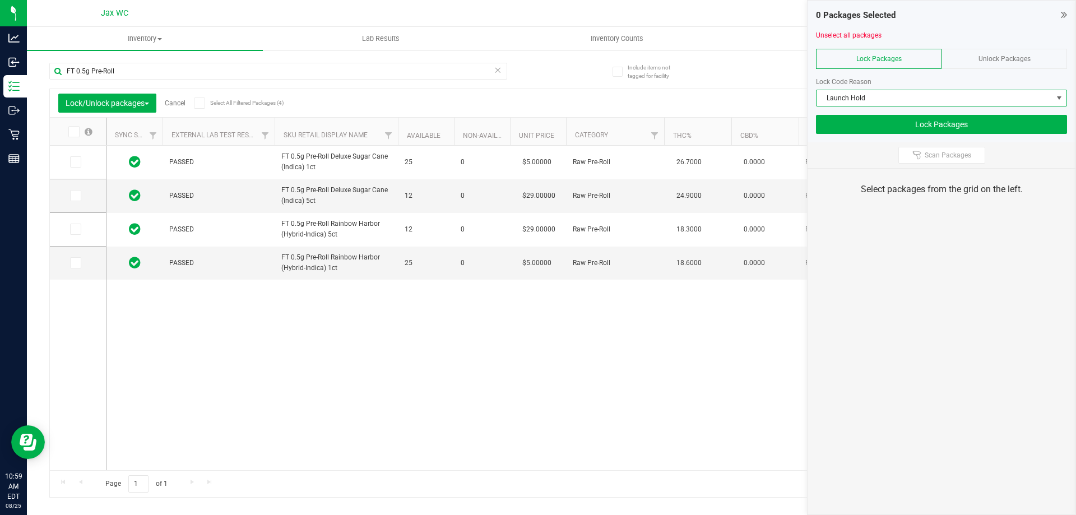
click at [73, 132] on icon at bounding box center [72, 132] width 7 height 0
click at [0, 0] on input "checkbox" at bounding box center [0, 0] width 0 height 0
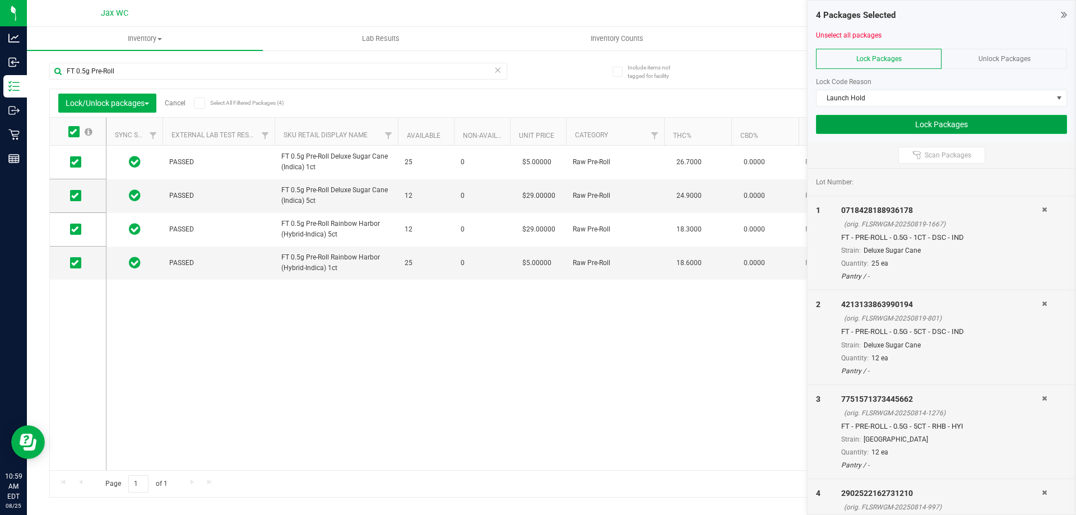
click at [899, 123] on button "Lock Packages" at bounding box center [941, 124] width 251 height 19
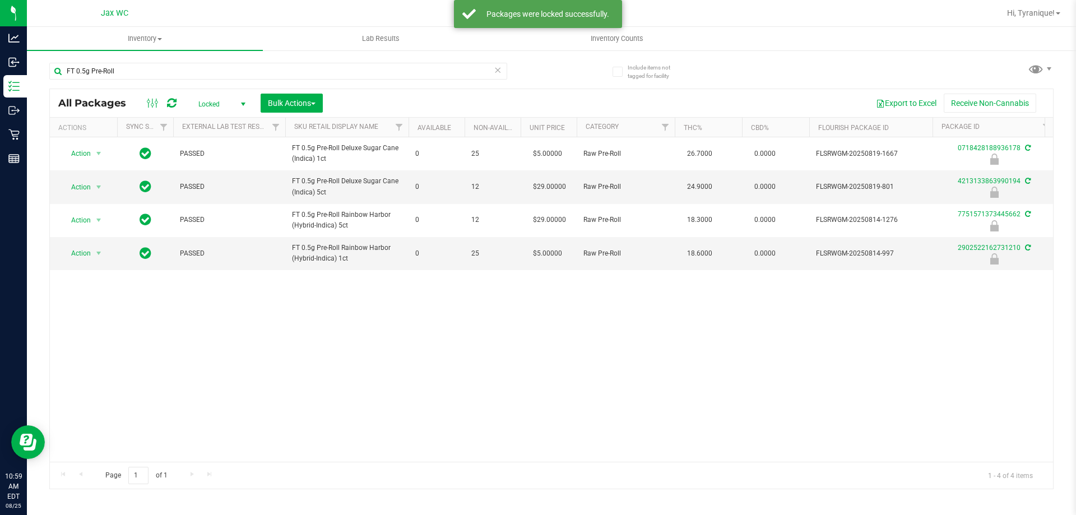
click at [498, 70] on icon at bounding box center [498, 69] width 8 height 13
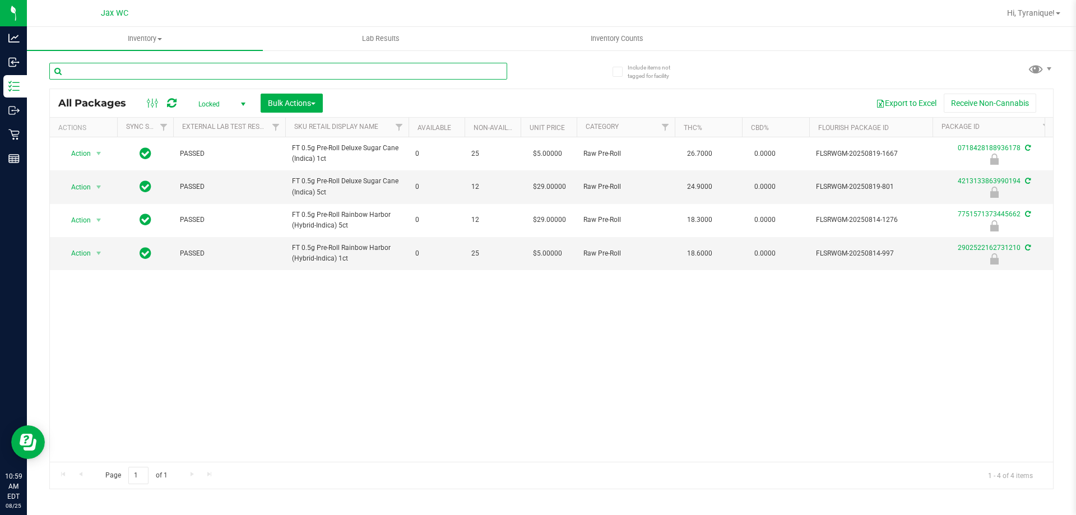
click at [336, 66] on input "text" at bounding box center [278, 71] width 458 height 17
click at [284, 103] on span "Bulk Actions" at bounding box center [292, 103] width 48 height 9
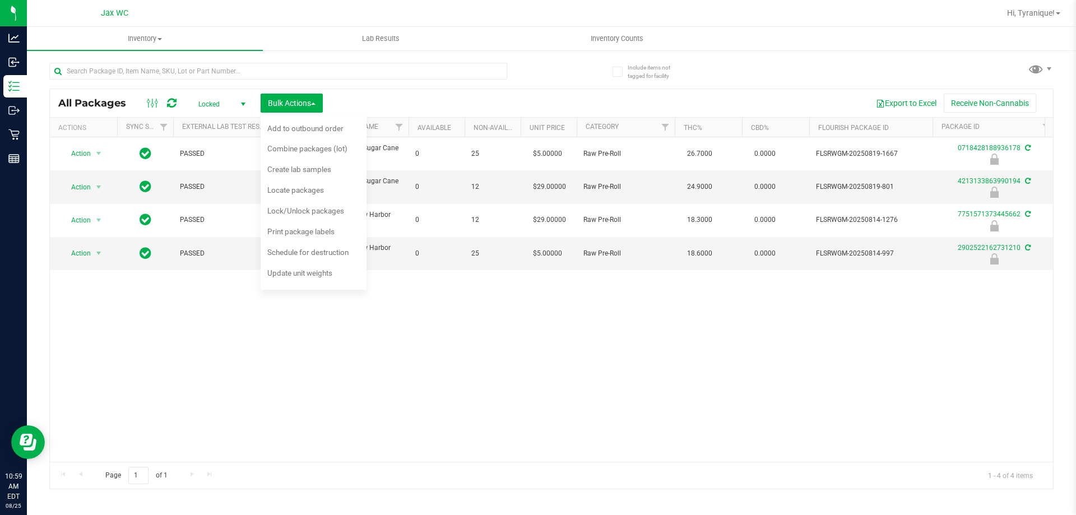
click at [231, 103] on span "Locked" at bounding box center [220, 104] width 62 height 16
click at [225, 123] on li "Active Only" at bounding box center [219, 122] width 61 height 17
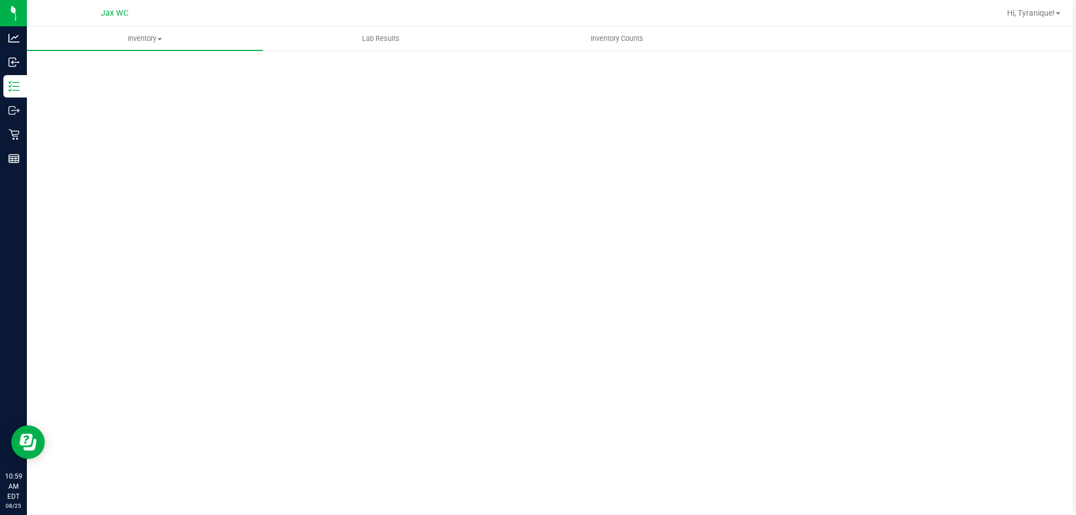
click at [245, 352] on div "Scan Packages 0" at bounding box center [551, 225] width 1004 height 328
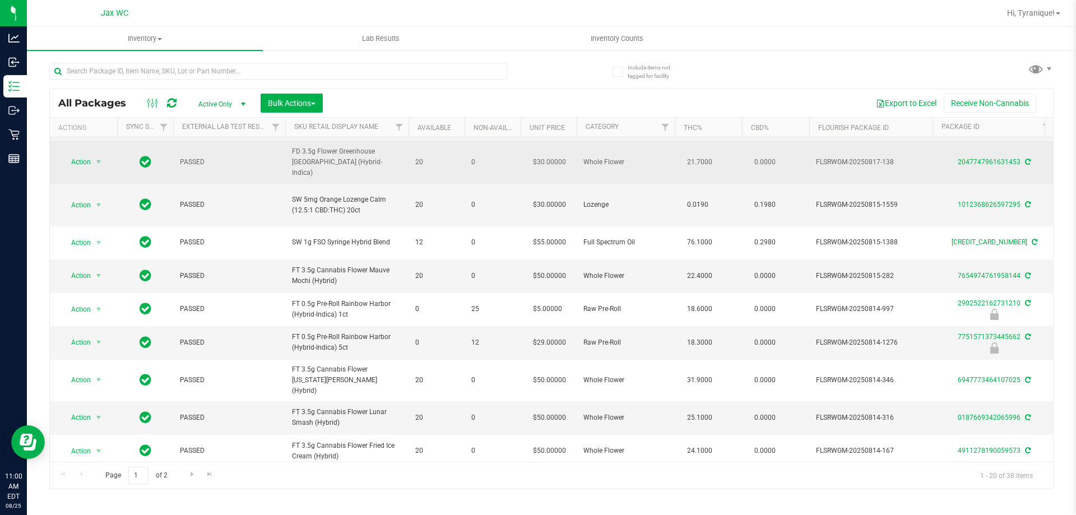
scroll to position [151, 0]
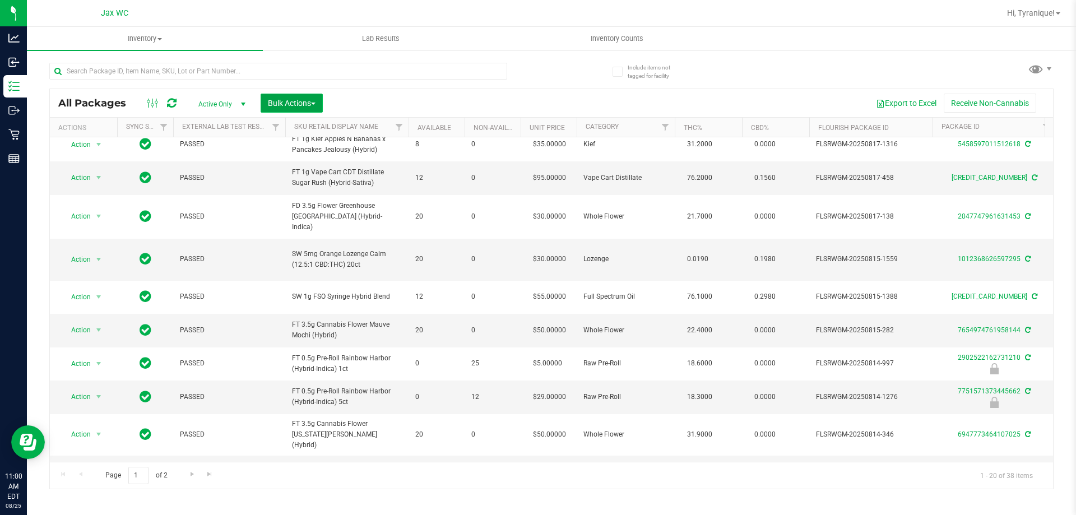
click at [304, 105] on span "Bulk Actions" at bounding box center [292, 103] width 48 height 9
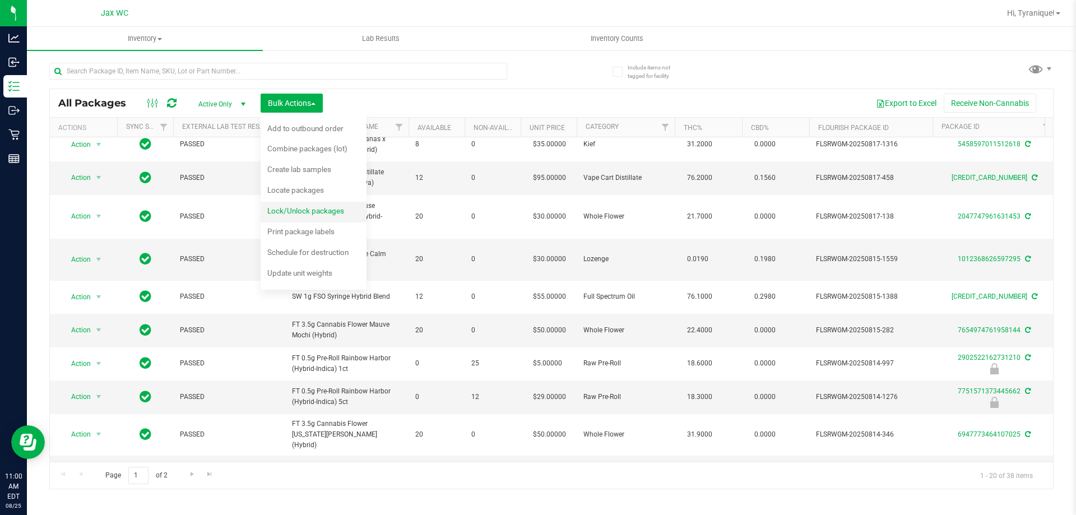
click at [288, 209] on span "Lock/Unlock packages" at bounding box center [305, 210] width 77 height 9
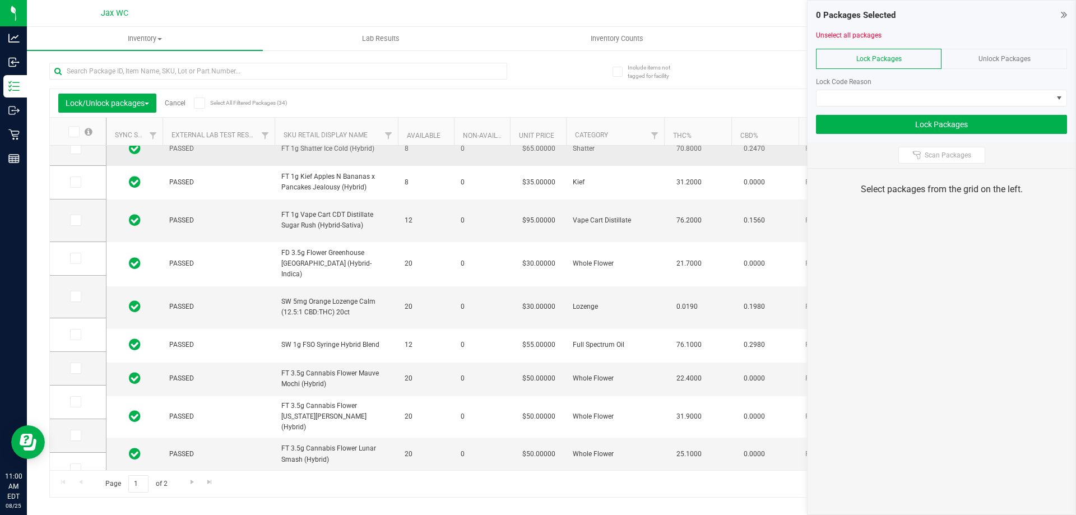
scroll to position [86, 0]
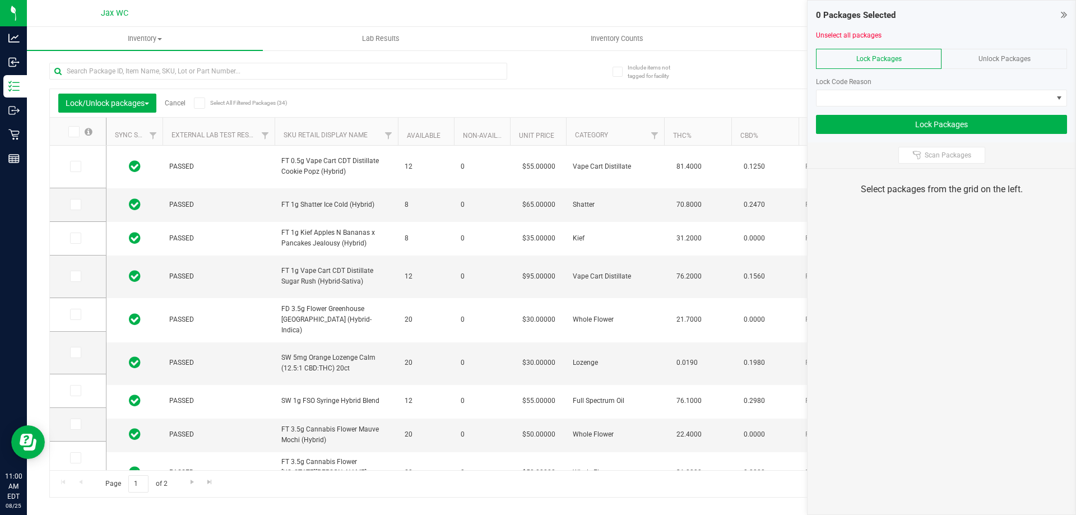
click at [77, 132] on span at bounding box center [73, 131] width 11 height 11
click at [0, 0] on input "checkbox" at bounding box center [0, 0] width 0 height 0
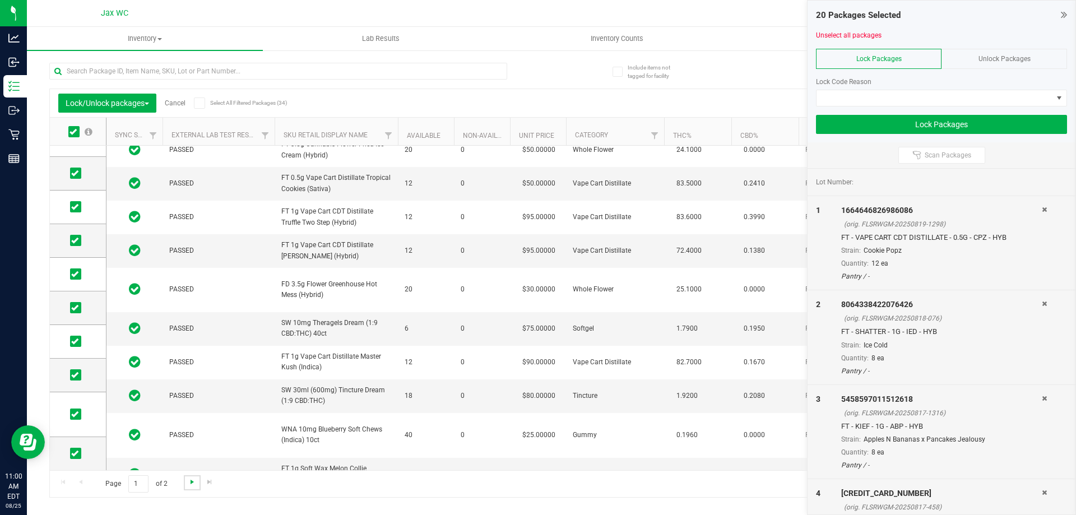
click at [194, 485] on span "Go to the next page" at bounding box center [192, 481] width 9 height 9
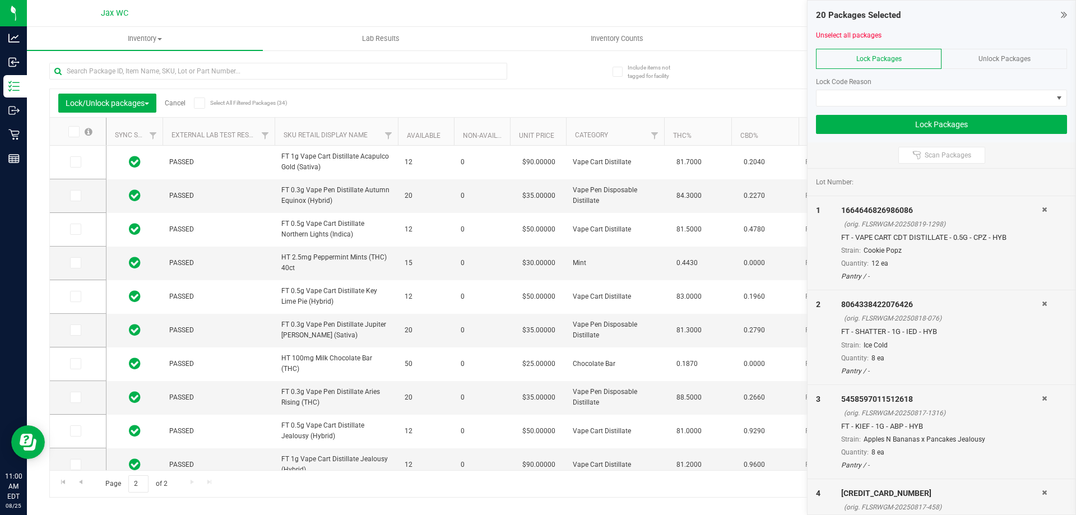
click at [75, 138] on th at bounding box center [78, 132] width 56 height 28
click at [73, 132] on icon at bounding box center [72, 132] width 7 height 0
click at [0, 0] on input "checkbox" at bounding box center [0, 0] width 0 height 0
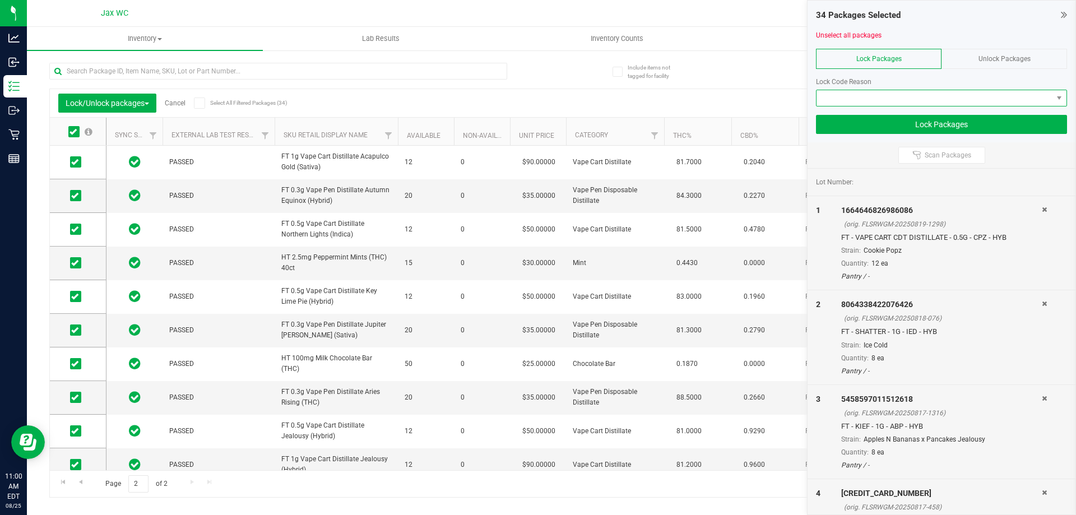
click at [891, 91] on span at bounding box center [934, 98] width 236 height 16
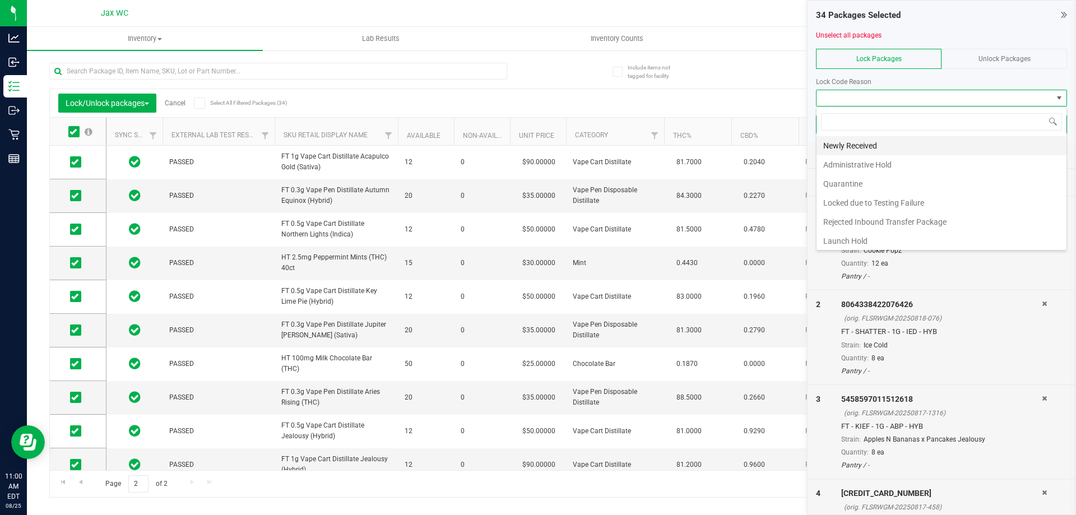
click at [878, 141] on li "Newly Received" at bounding box center [941, 145] width 250 height 19
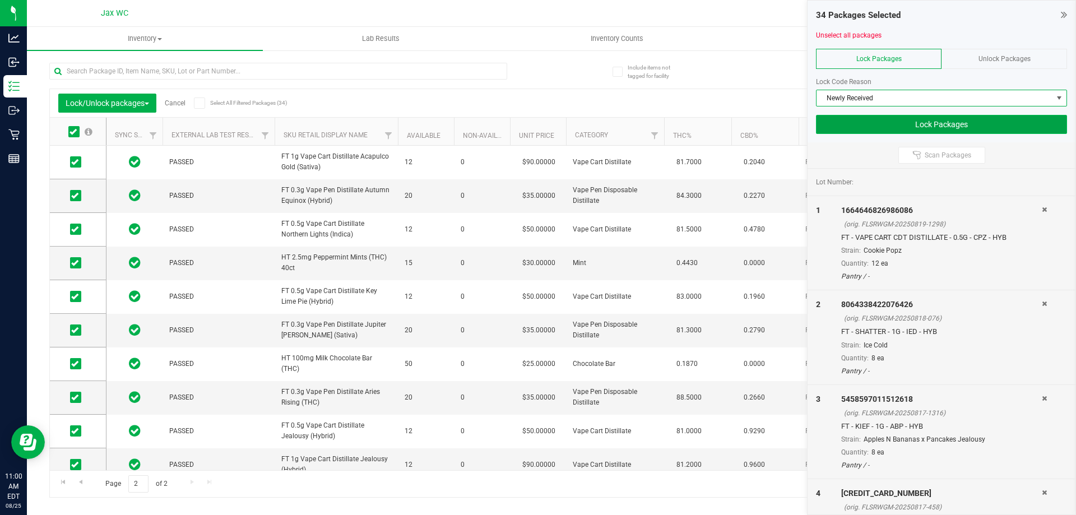
click at [879, 126] on button "Lock Packages" at bounding box center [941, 124] width 251 height 19
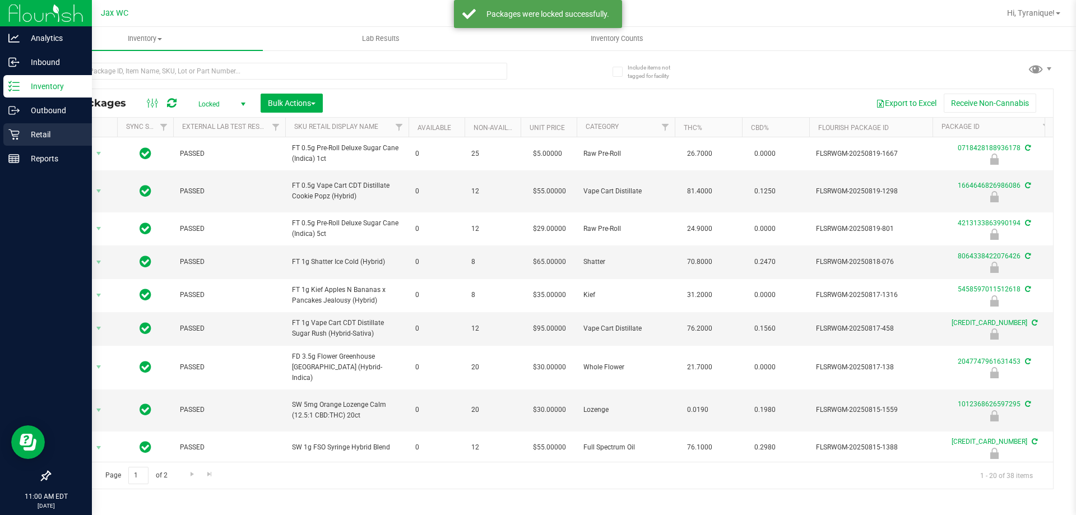
click at [25, 137] on p "Retail" at bounding box center [53, 134] width 67 height 13
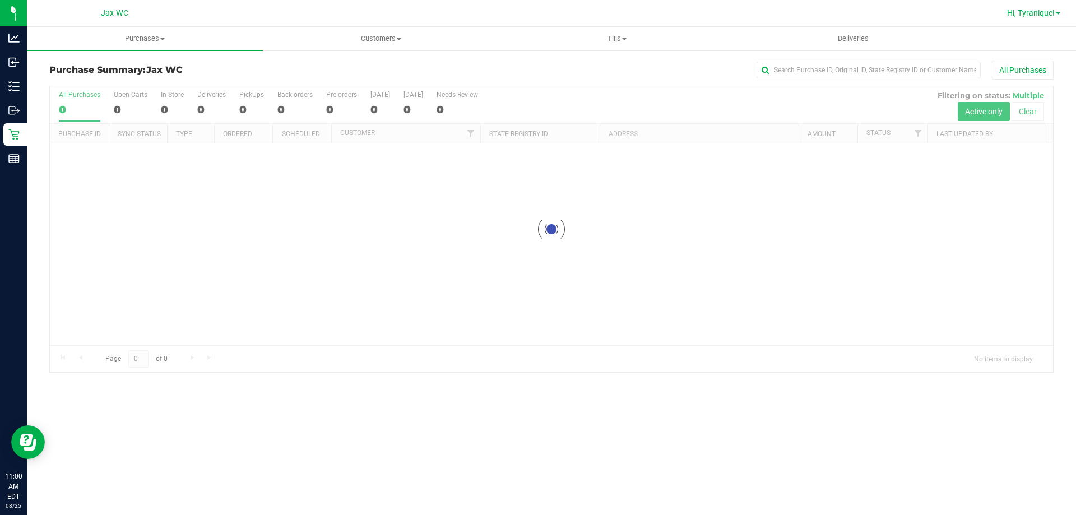
click at [1026, 13] on span "Hi, Tyranique!" at bounding box center [1031, 12] width 48 height 9
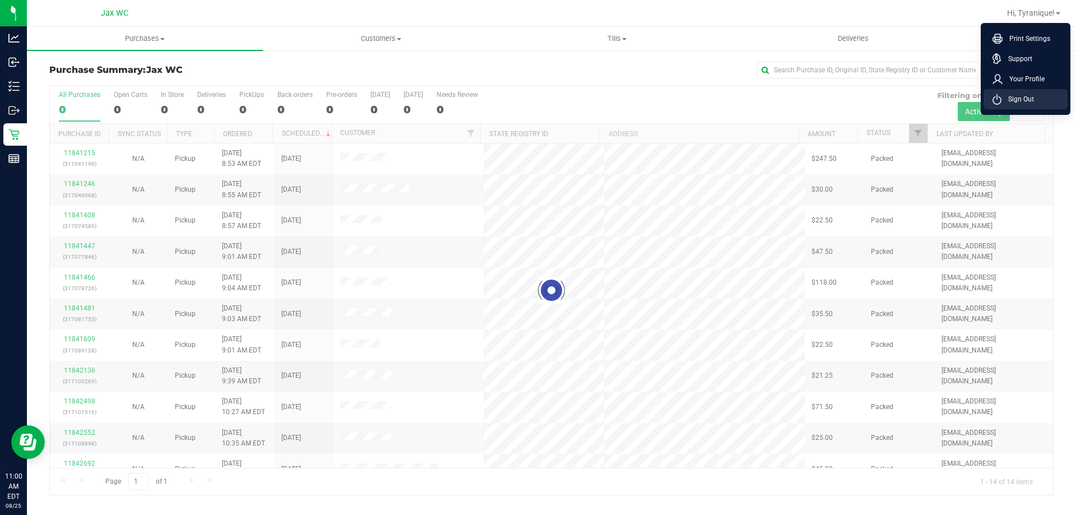
click at [1038, 100] on li "Sign Out" at bounding box center [1025, 99] width 84 height 20
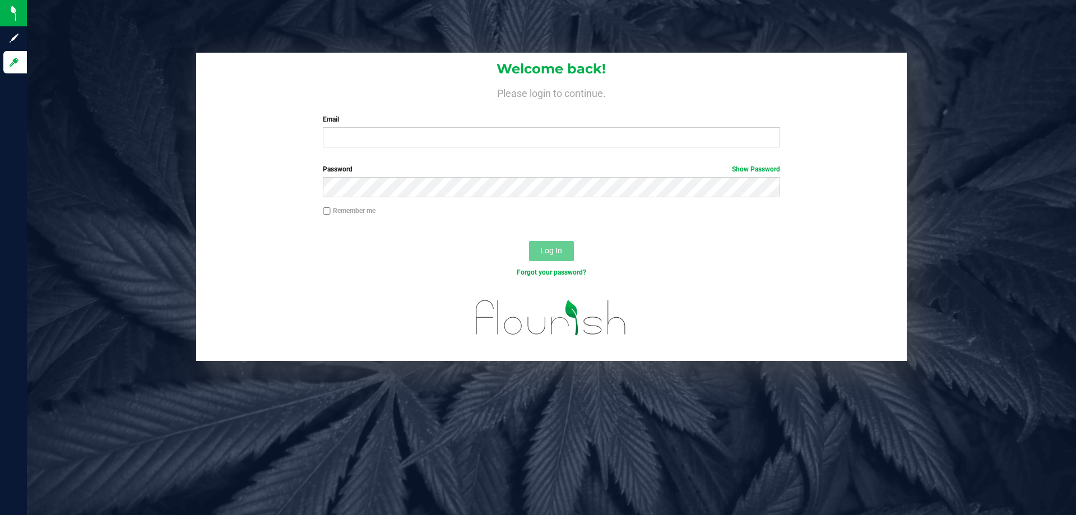
drag, startPoint x: 372, startPoint y: 504, endPoint x: 372, endPoint y: 514, distance: 10.6
click at [372, 505] on div "Welcome back! Please login to continue. Email Required Please format your email…" at bounding box center [551, 257] width 1049 height 515
